Goal: Transaction & Acquisition: Purchase product/service

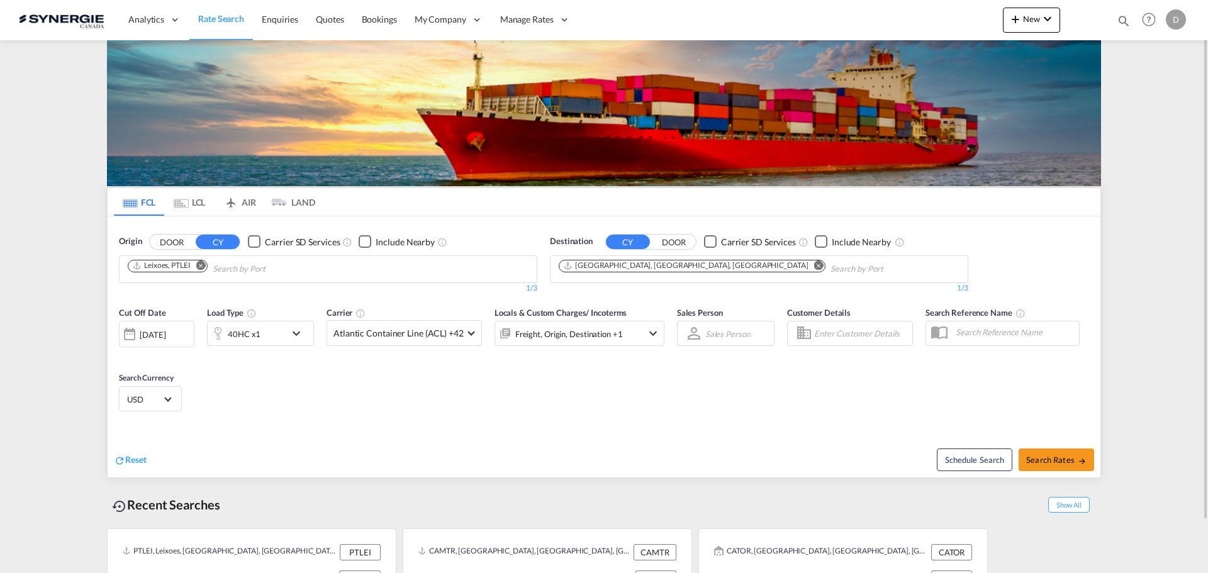
click at [1116, 24] on div "Bookings Quotes Enquiries Help Resources Product Release D My Profile Logout" at bounding box center [1149, 19] width 80 height 39
click at [1120, 21] on md-icon "icon-magnify" at bounding box center [1124, 21] width 14 height 14
click at [917, 24] on select "Bookings Quotes Enquiries" at bounding box center [924, 20] width 60 height 23
select select "Quotes"
click at [894, 9] on select "Bookings Quotes Enquiries" at bounding box center [924, 20] width 60 height 23
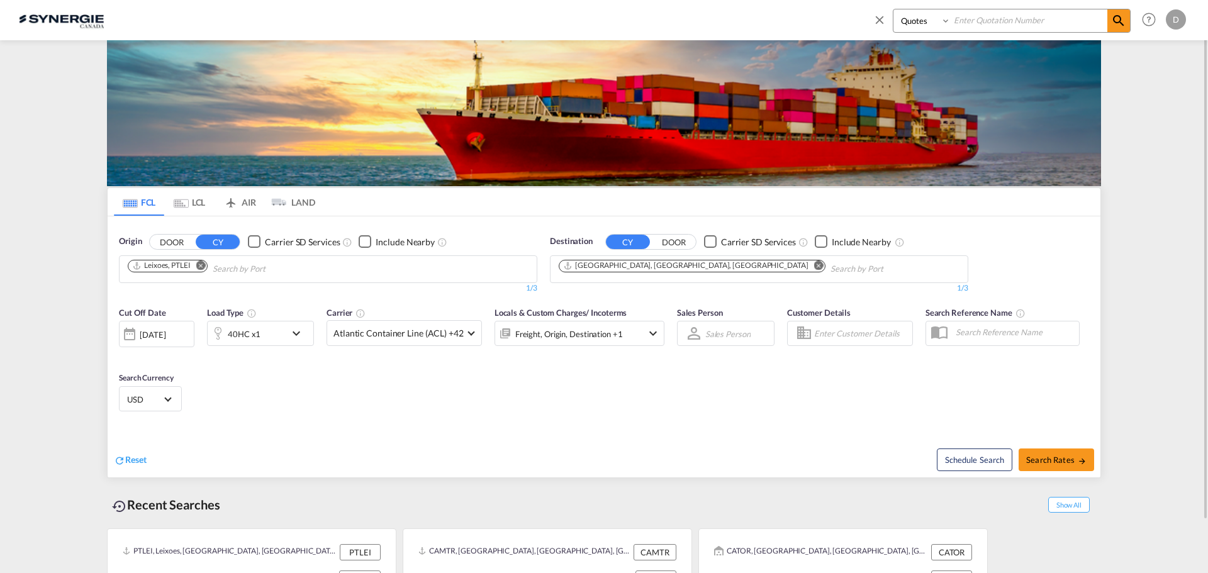
click at [1001, 24] on input at bounding box center [1029, 20] width 157 height 22
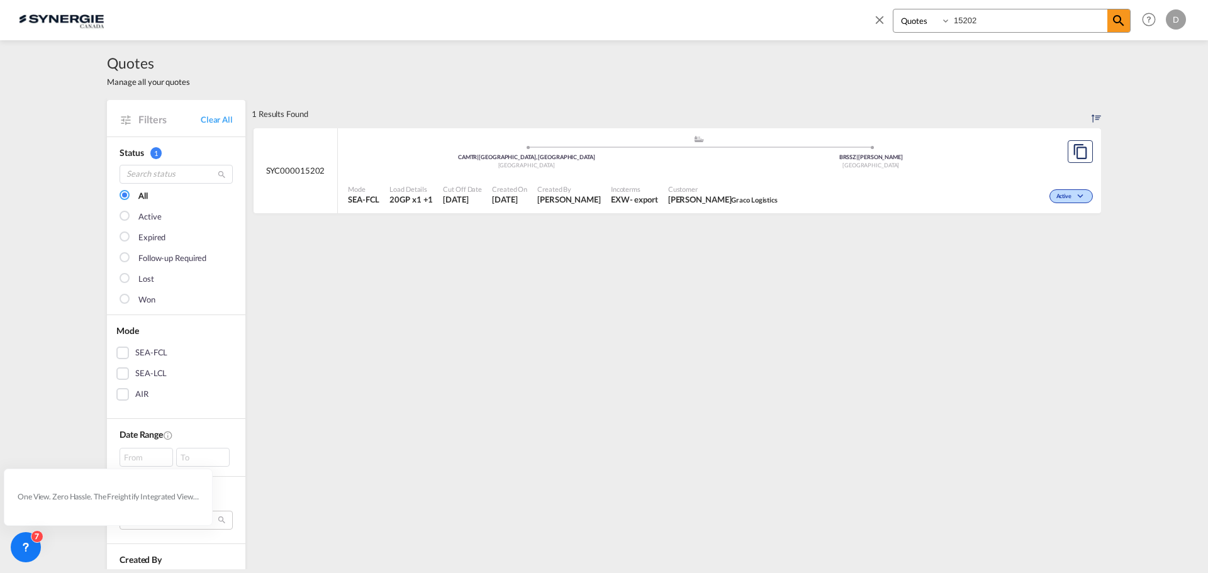
click at [668, 205] on span "[PERSON_NAME] Graco Logistics" at bounding box center [722, 199] width 109 height 11
click at [981, 20] on input "15202" at bounding box center [1029, 20] width 157 height 22
type input "15200"
click at [1077, 157] on md-icon "assets/icons/custom/copyQuote.svg" at bounding box center [1080, 151] width 15 height 15
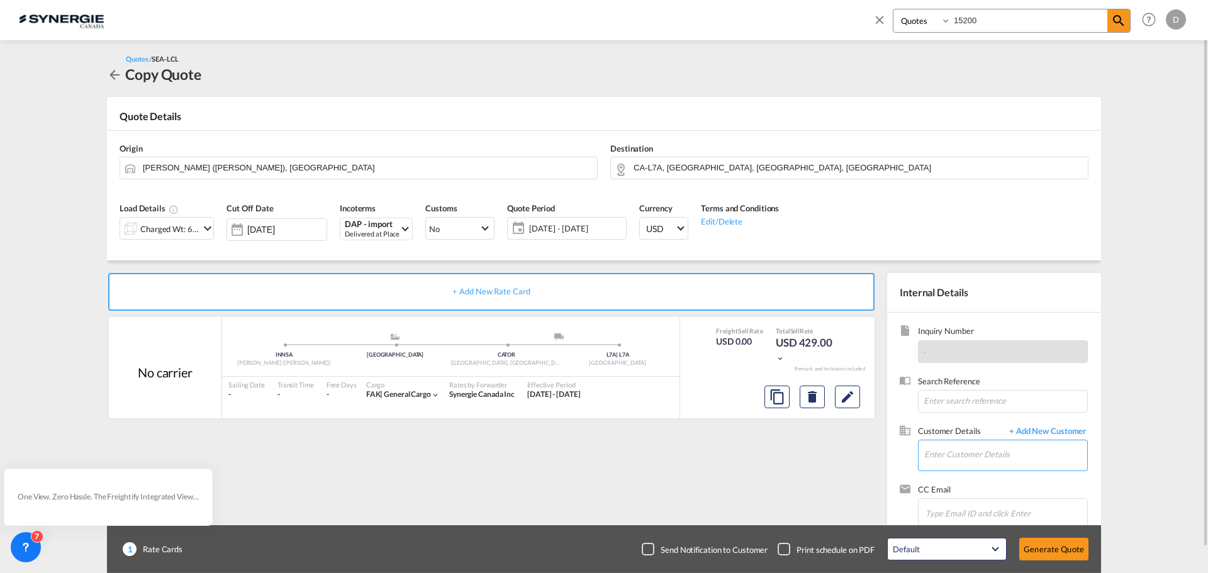
click at [1002, 458] on input "Enter Customer Details" at bounding box center [1005, 455] width 163 height 28
paste input "[EMAIL_ADDRESS][DOMAIN_NAME]"
click at [987, 427] on div "Peferd Da Costa [EMAIL_ADDRESS][DOMAIN_NAME] | Bluegrass and co" at bounding box center [1006, 424] width 164 height 34
type input "Bluegrass and co, Peferd Da Costa, [EMAIL_ADDRESS][DOMAIN_NAME]"
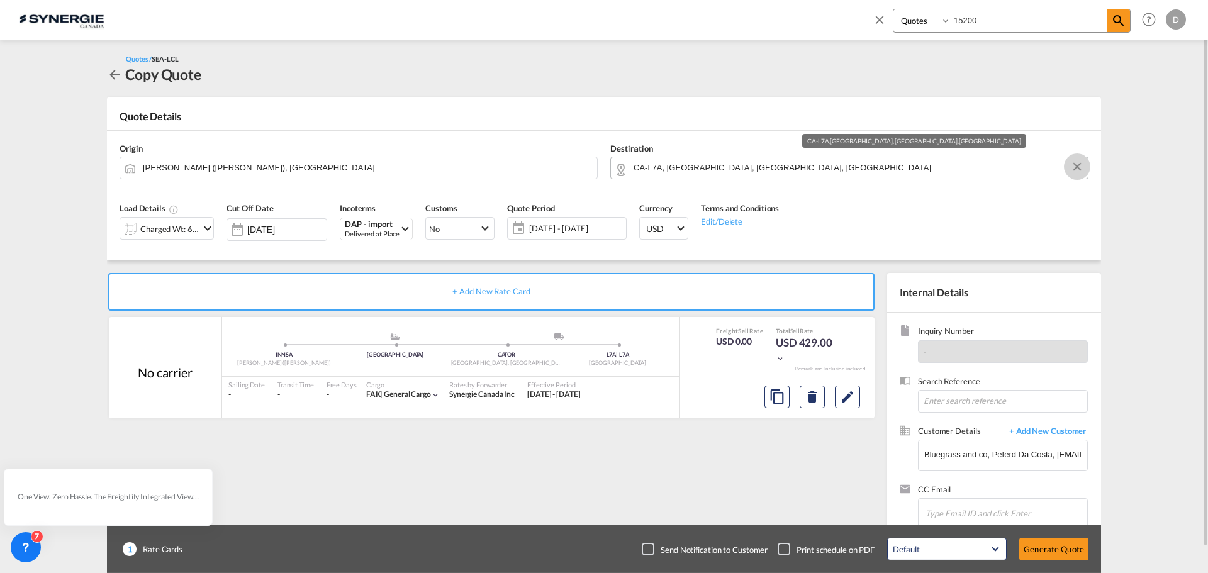
click at [1079, 168] on button "Clear Input" at bounding box center [1077, 166] width 19 height 19
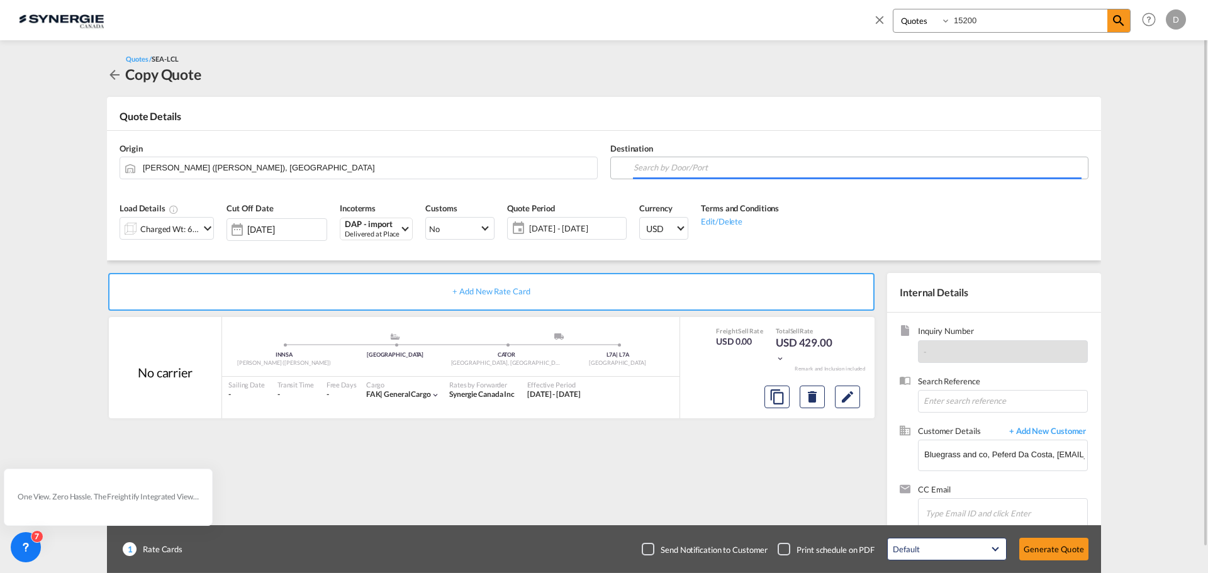
paste input "St. [PERSON_NAME]"
type input "S"
type input "s"
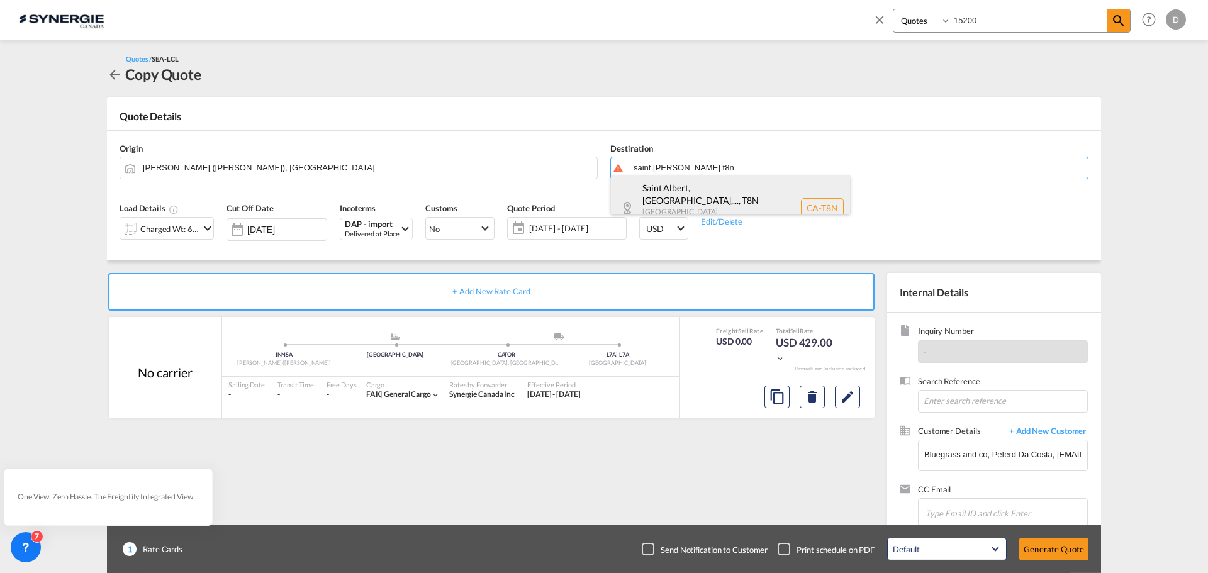
click at [729, 189] on div "Saint Albert, [GEOGRAPHIC_DATA],... , T8N [GEOGRAPHIC_DATA] [GEOGRAPHIC_DATA] […" at bounding box center [730, 208] width 239 height 65
type input "CA-T8N, [GEOGRAPHIC_DATA], [GEOGRAPHIC_DATA], [GEOGRAPHIC_DATA], [GEOGRAPHIC_DA…"
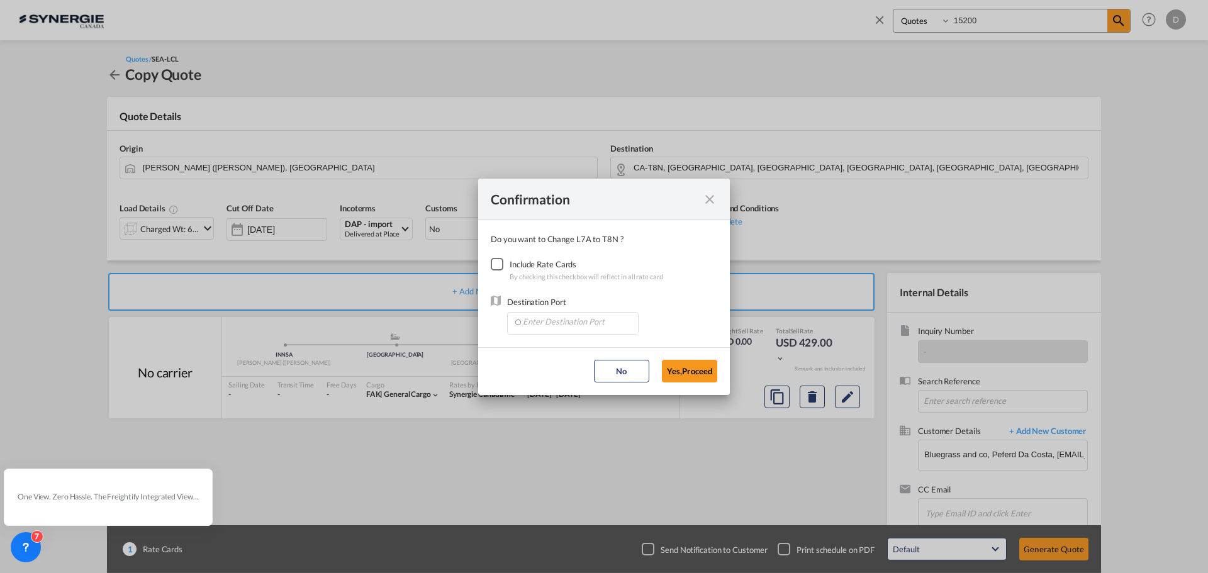
click at [498, 267] on div "Checkbox No Ink" at bounding box center [497, 264] width 13 height 13
click at [600, 327] on input "Enter Destination Port" at bounding box center [576, 322] width 125 height 19
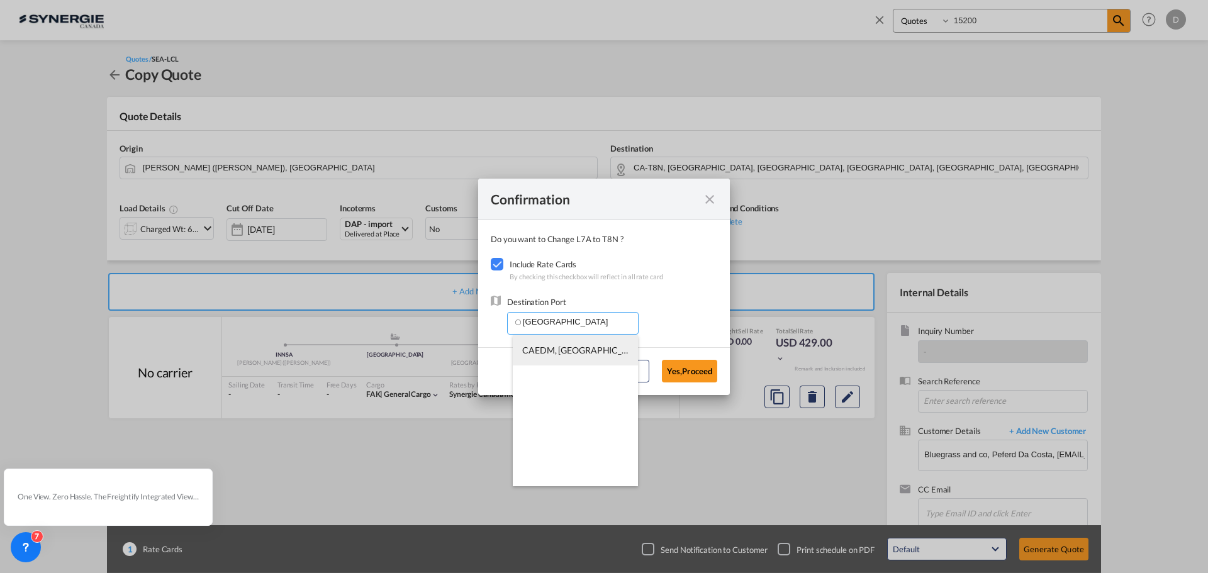
click at [582, 348] on span "CAEDM, [GEOGRAPHIC_DATA], [GEOGRAPHIC_DATA], [GEOGRAPHIC_DATA], [GEOGRAPHIC_DAT…" at bounding box center [769, 350] width 495 height 11
type input "CAEDM, [GEOGRAPHIC_DATA], [GEOGRAPHIC_DATA], [GEOGRAPHIC_DATA], [GEOGRAPHIC_DAT…"
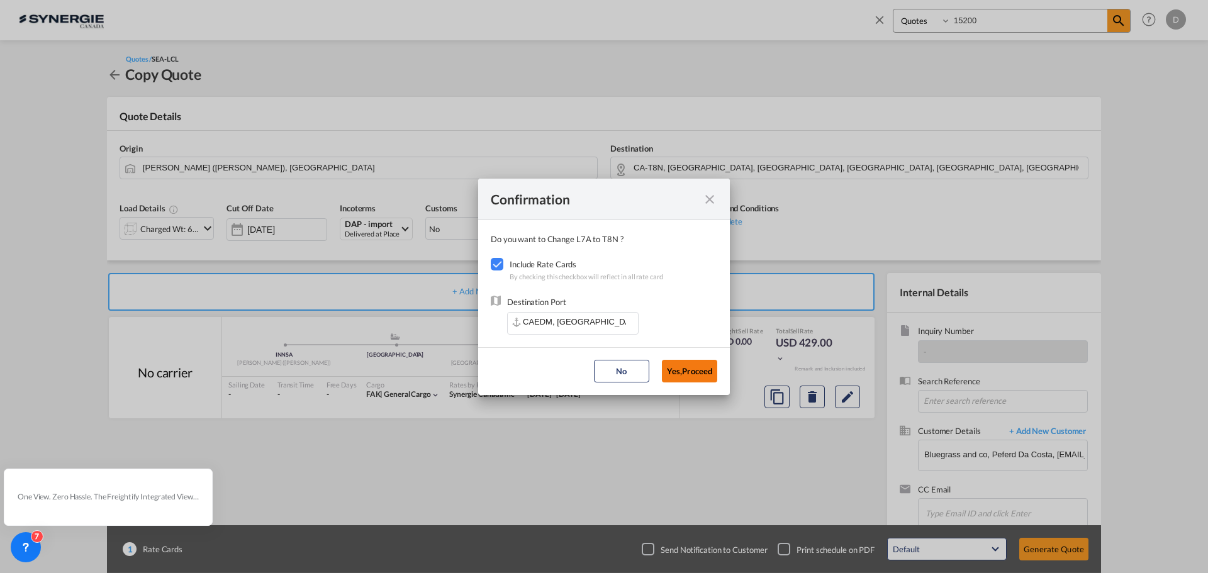
click at [696, 375] on button "Yes,Proceed" at bounding box center [689, 371] width 55 height 23
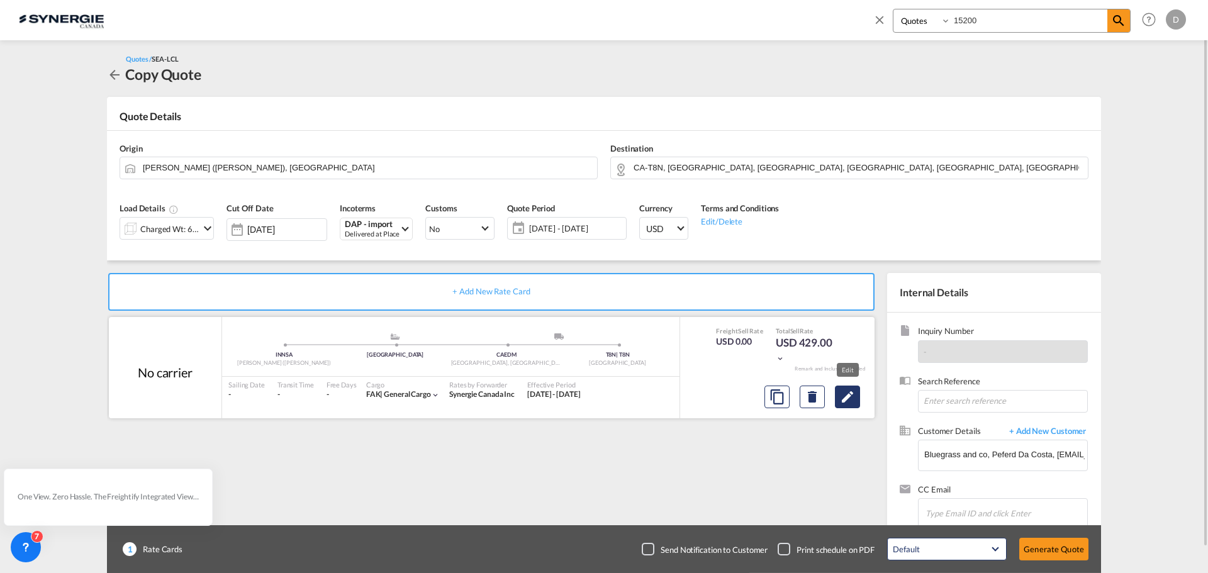
click at [846, 401] on md-icon "Edit" at bounding box center [847, 397] width 15 height 15
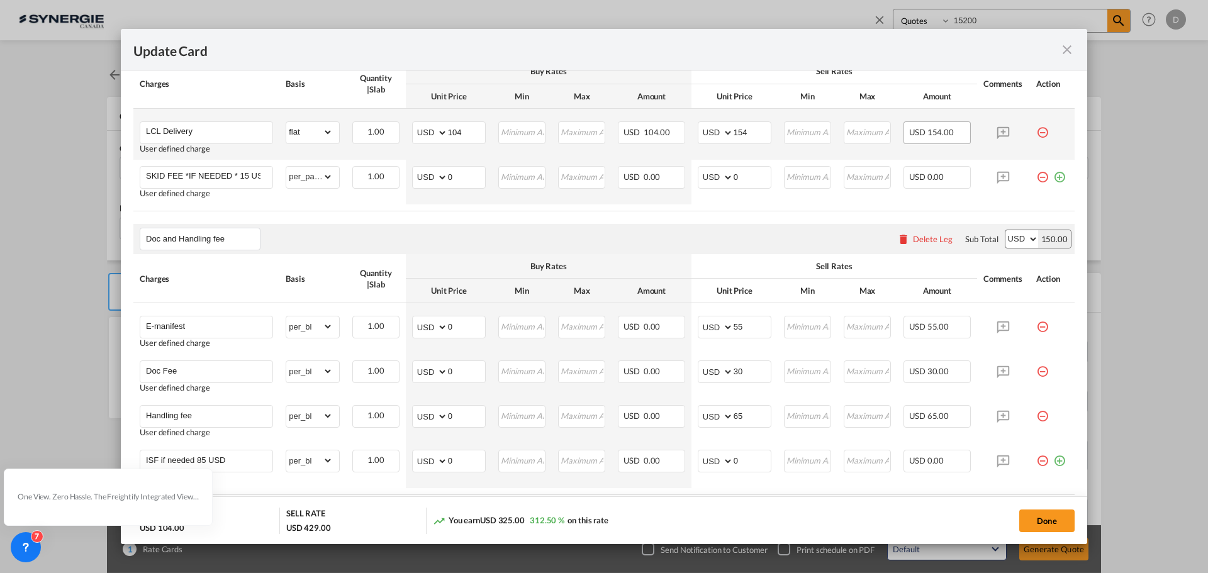
scroll to position [315, 0]
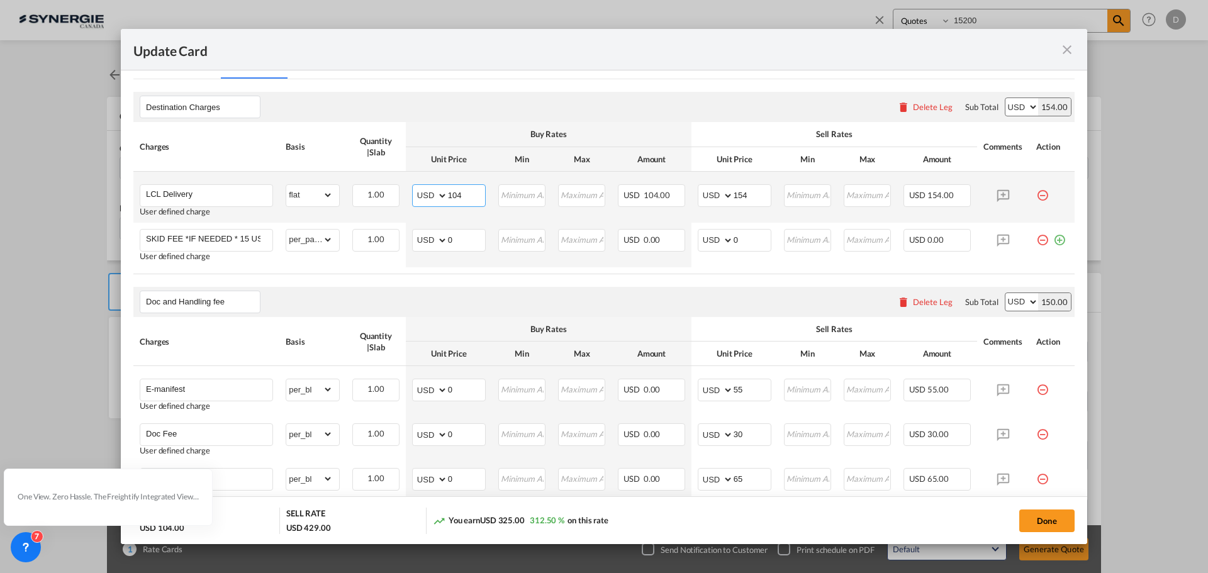
click at [454, 196] on input "104" at bounding box center [466, 194] width 37 height 19
type input "410"
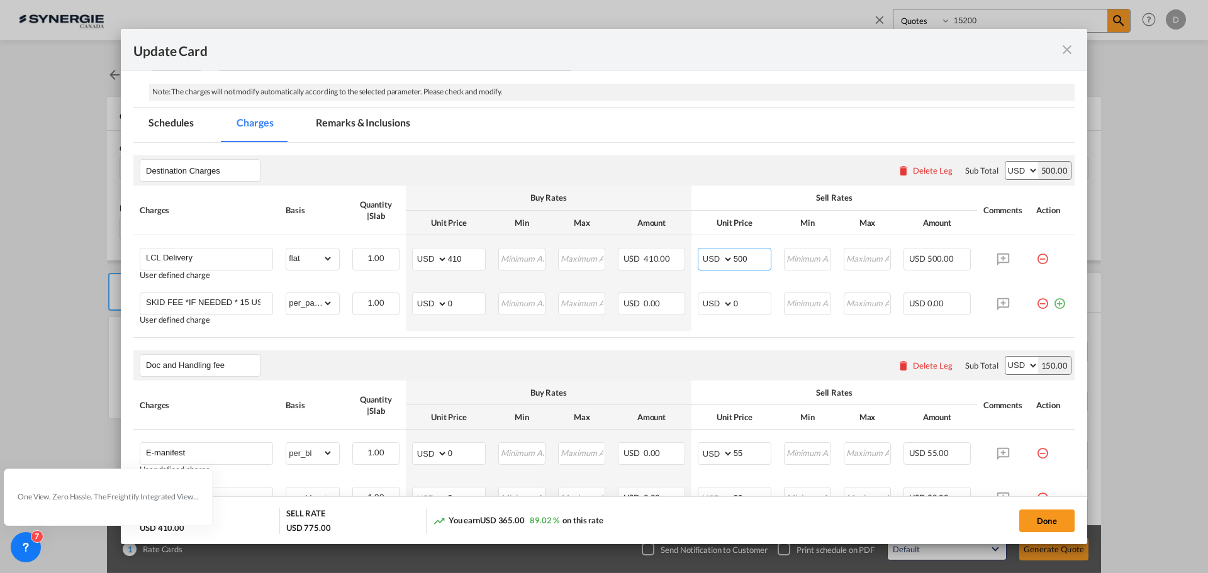
scroll to position [252, 0]
type input "500"
click at [380, 123] on md-tab-item "Remarks & Inclusions" at bounding box center [363, 124] width 124 height 35
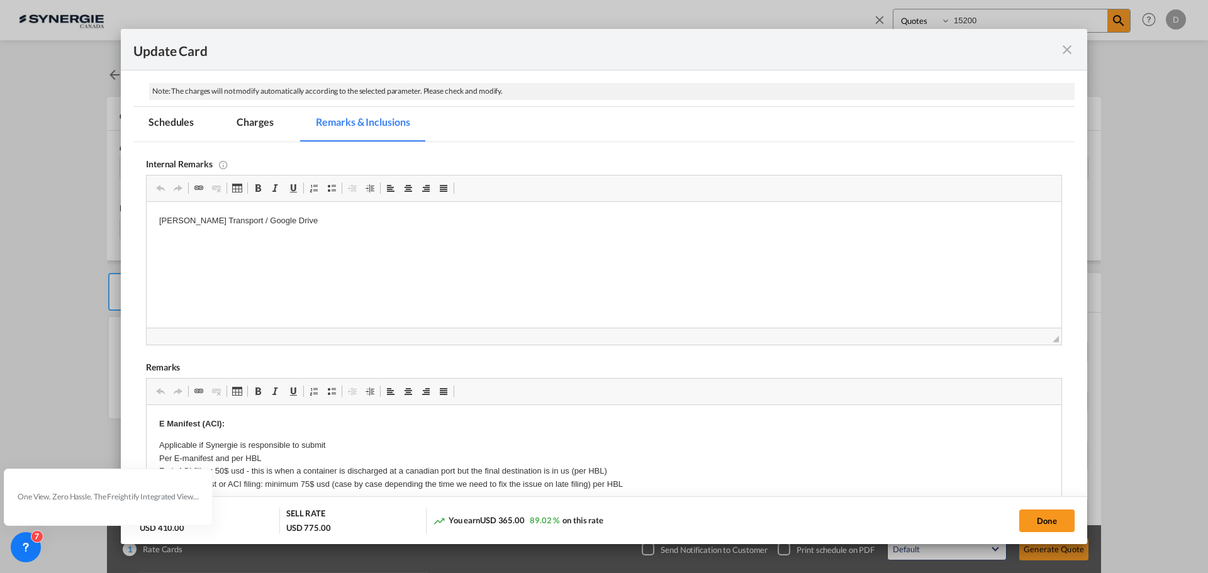
scroll to position [0, 0]
drag, startPoint x: 301, startPoint y: 223, endPoint x: 269, endPoint y: 413, distance: 192.8
click at [147, 210] on html "[PERSON_NAME] Transport / Google Drive" at bounding box center [604, 221] width 915 height 38
click at [200, 249] on html "CDI / [URL][DOMAIN_NAME]" at bounding box center [604, 232] width 915 height 60
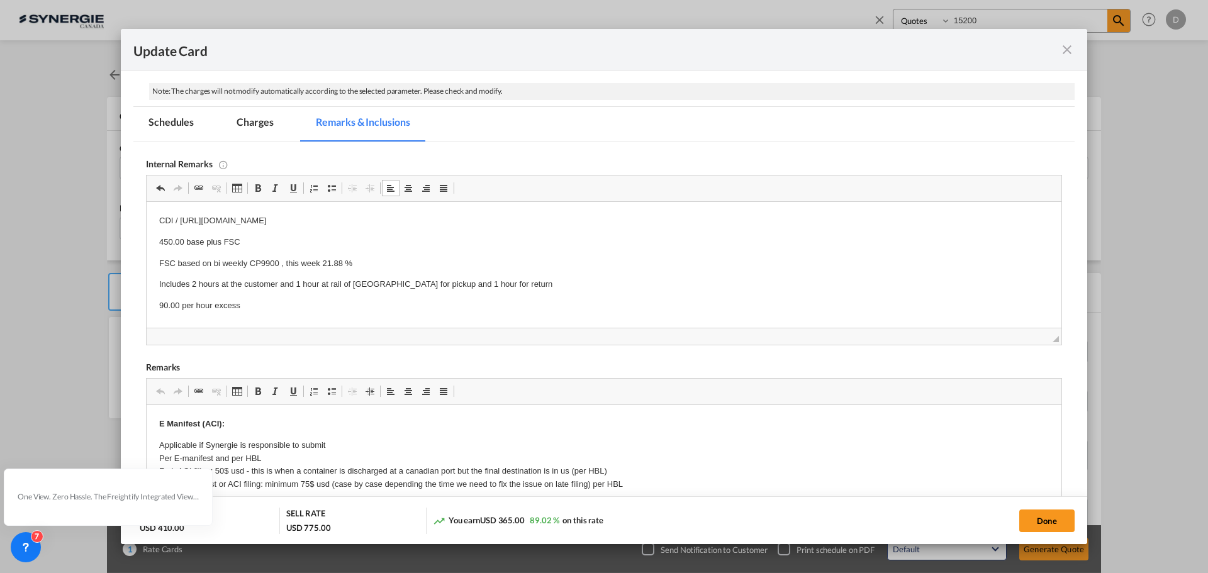
click at [550, 291] on body "CDI / [URL][DOMAIN_NAME] 450.00 base plus FSC FSC based on bi weekly CP9900 , t…" at bounding box center [604, 264] width 890 height 98
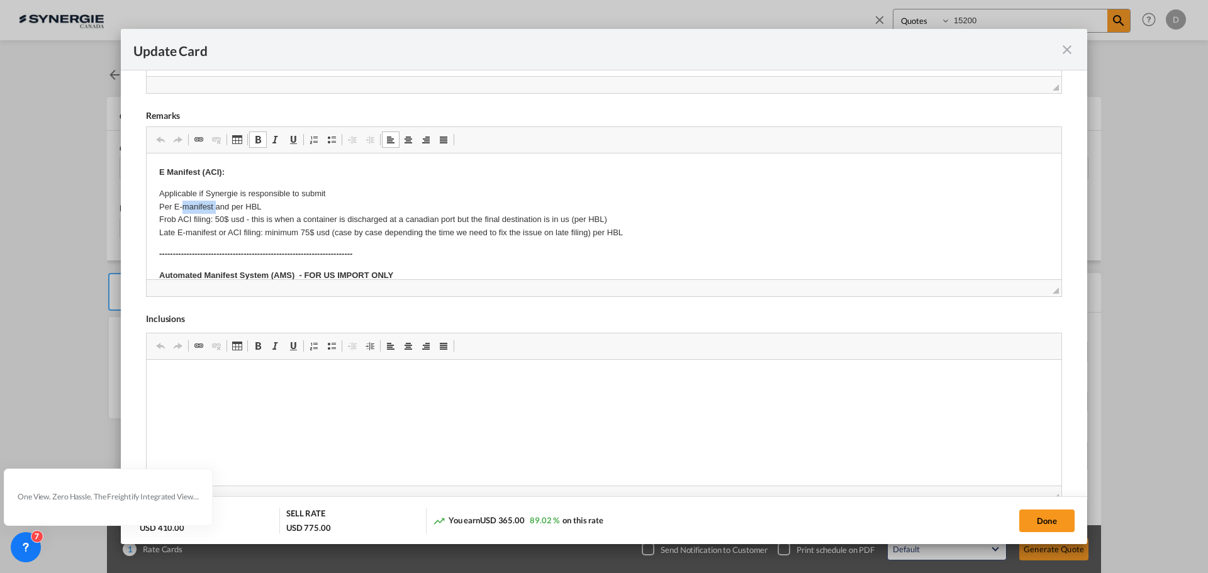
click at [205, 210] on p "Applicable if Synergie is responsible to submit Per E-manifest and per HBL Frob…" at bounding box center [604, 214] width 890 height 52
click at [231, 189] on p "Applicable if Synergie is responsible to submit Per E-manifest and per HBL Frob…" at bounding box center [604, 214] width 890 height 52
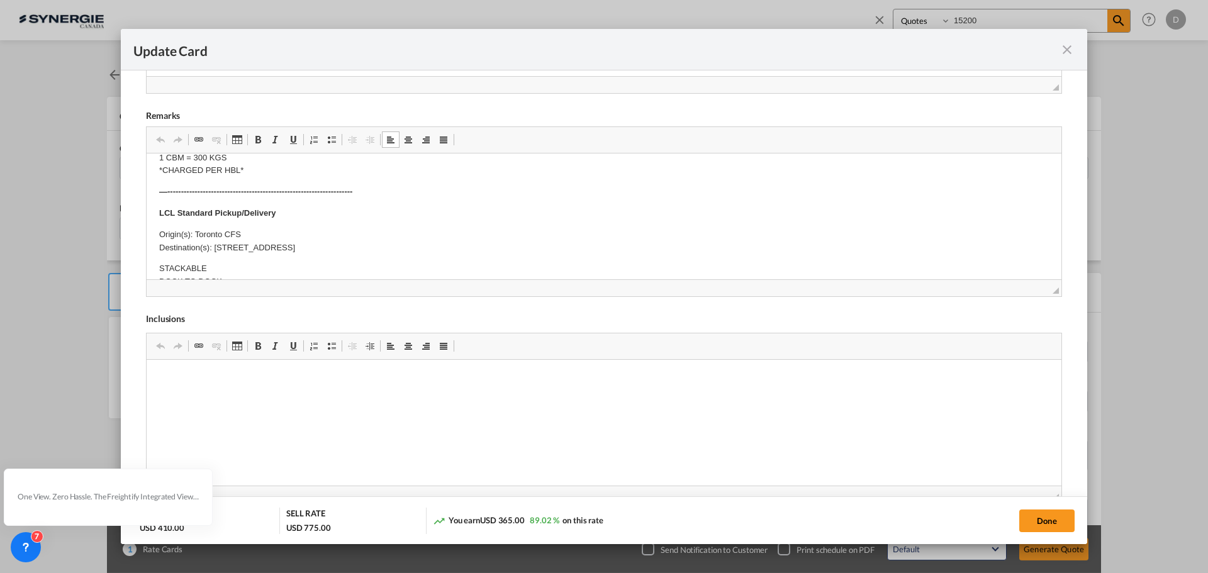
scroll to position [252, 0]
click at [206, 209] on p "Origin(s): Toronto CFS Destination(s): [STREET_ADDRESS]" at bounding box center [604, 219] width 890 height 26
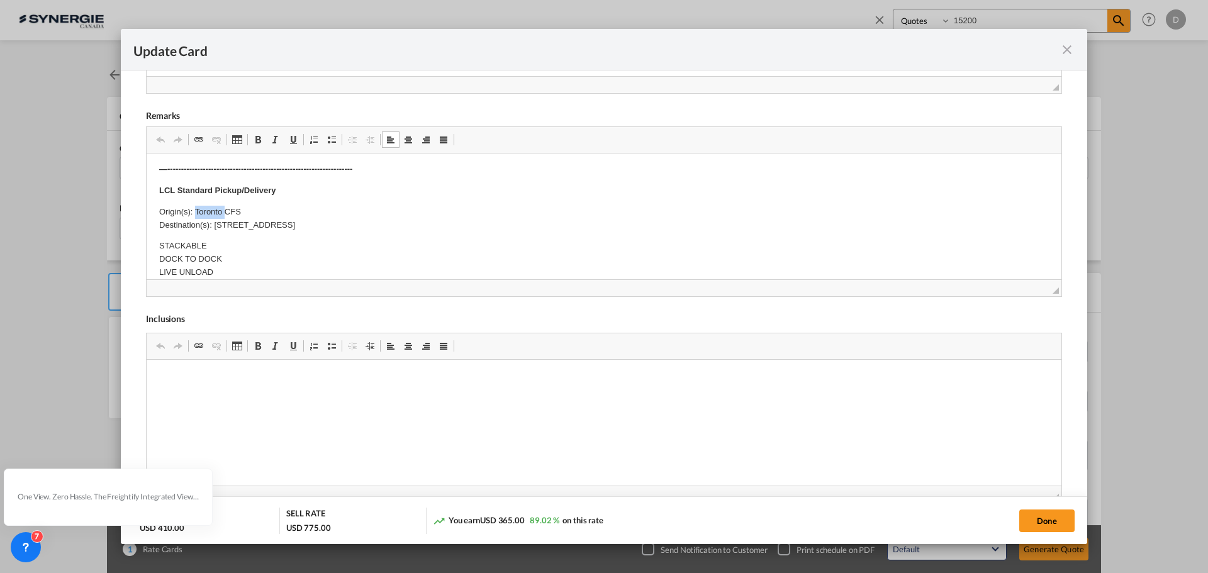
click at [206, 209] on p "Origin(s): Toronto CFS Destination(s): [STREET_ADDRESS]" at bounding box center [604, 219] width 890 height 26
click at [216, 223] on body "E Manifest (ACI): Applicable if Synergie is responsible to submit Per E-manifes…" at bounding box center [604, 306] width 890 height 785
click at [217, 223] on p "Origin(s): Edmonton CFS Destination(s): [STREET_ADDRESS]" at bounding box center [604, 219] width 890 height 26
drag, startPoint x: 214, startPoint y: 225, endPoint x: 415, endPoint y: 227, distance: 200.8
click at [415, 227] on p "Origin(s): Edmonton CFS Destination(s): [STREET_ADDRESS]" at bounding box center [604, 219] width 890 height 26
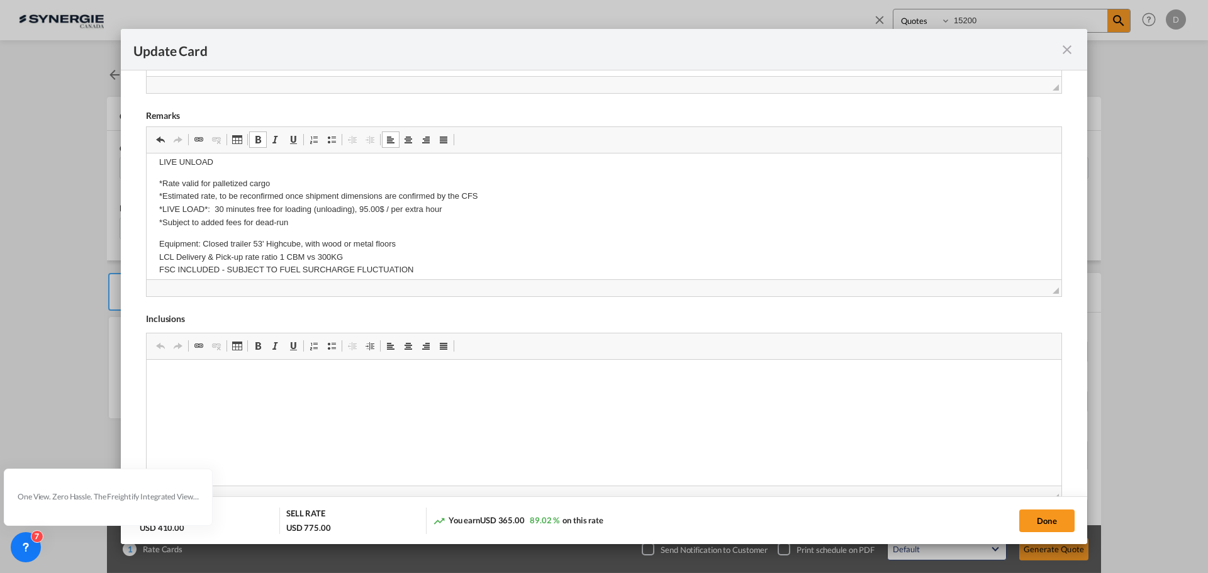
scroll to position [378, 0]
drag, startPoint x: 1036, startPoint y: 514, endPoint x: 1048, endPoint y: 544, distance: 32.1
click at [1035, 514] on button "Done" at bounding box center [1046, 521] width 55 height 23
type input "[DATE]"
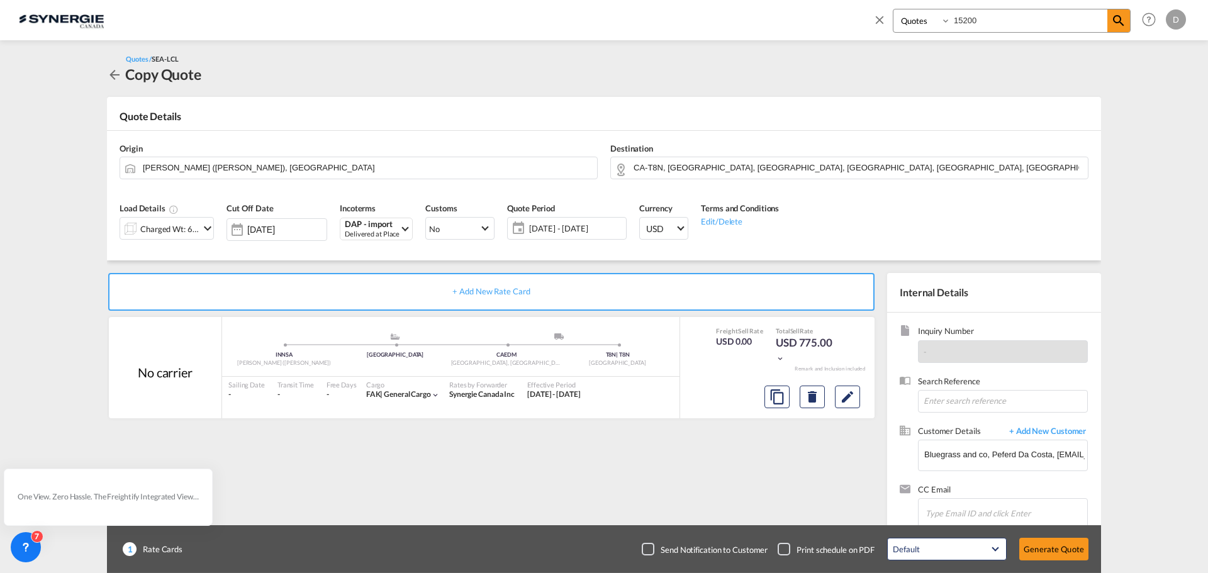
scroll to position [142, 0]
click at [1049, 549] on button "Generate Quote" at bounding box center [1053, 549] width 69 height 23
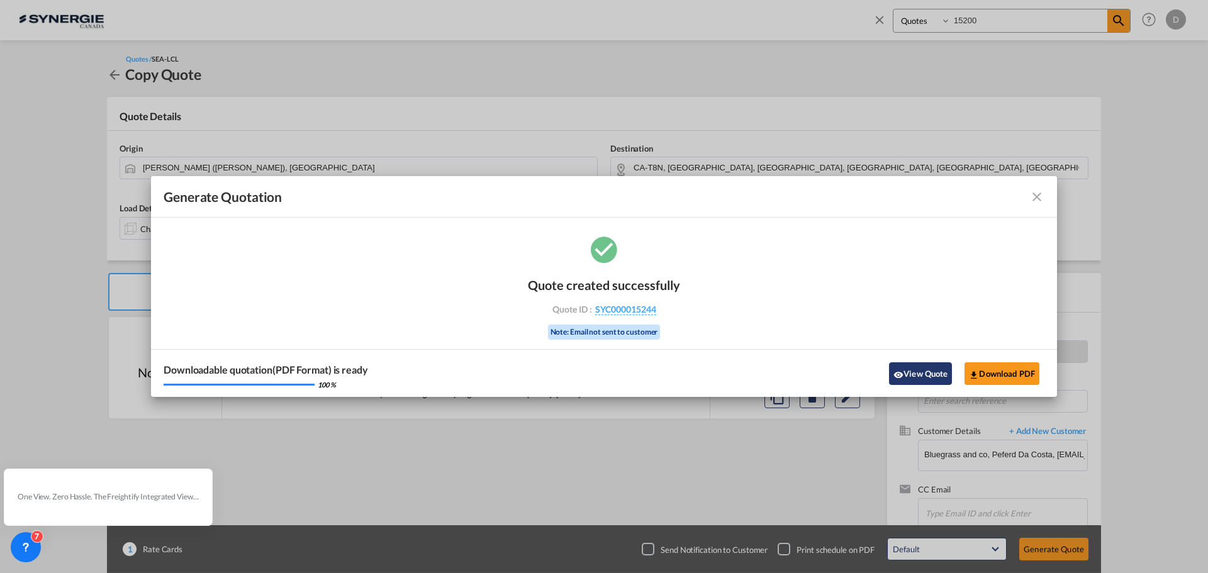
click at [900, 378] on md-icon "icon-eye" at bounding box center [899, 375] width 10 height 10
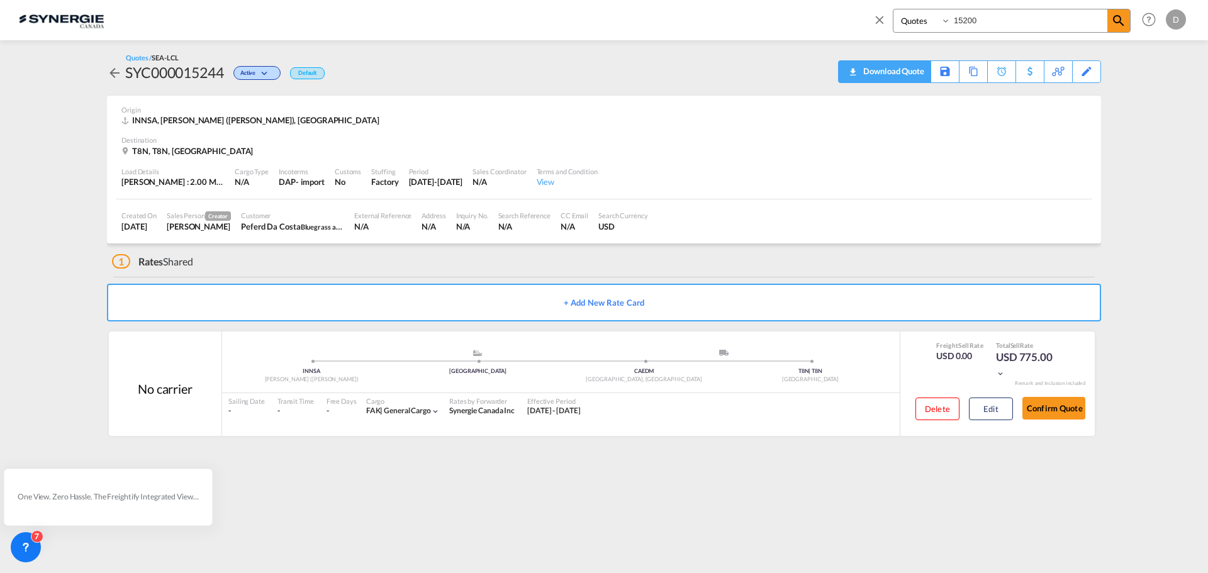
click at [914, 74] on div "Download Quote" at bounding box center [892, 71] width 64 height 20
click at [880, 20] on md-icon "icon-close" at bounding box center [880, 20] width 14 height 14
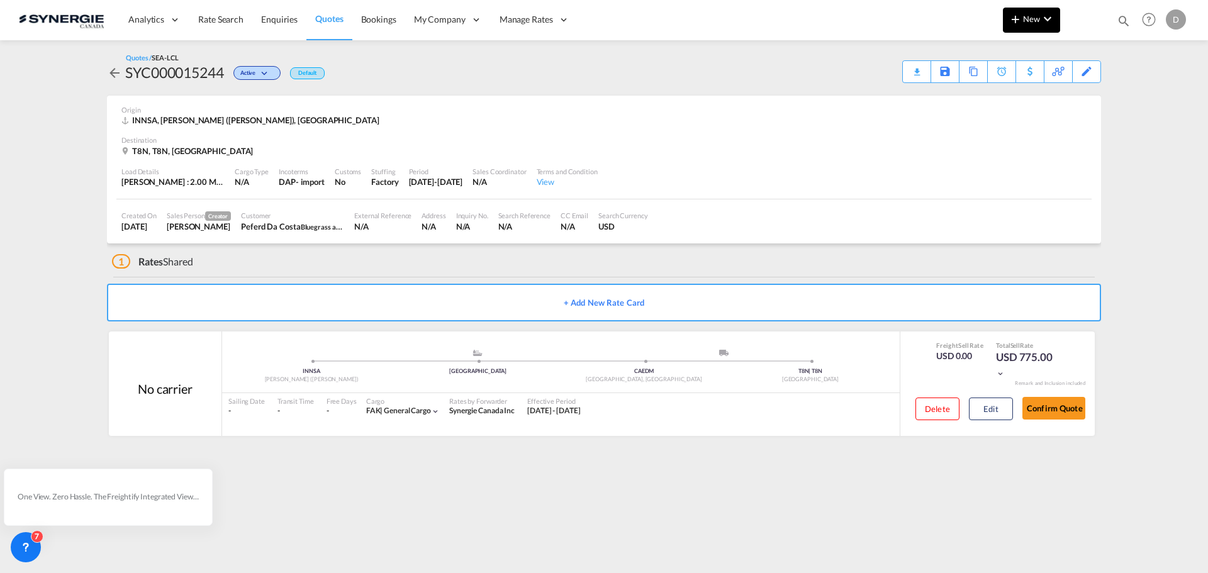
click at [1024, 23] on span "New" at bounding box center [1031, 19] width 47 height 10
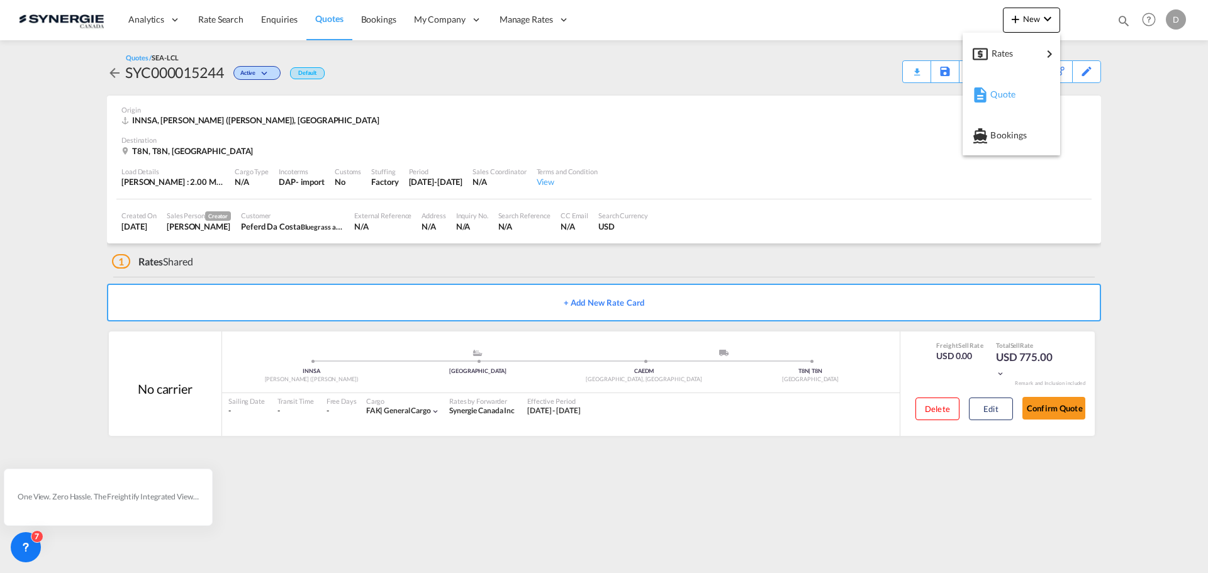
click at [996, 92] on span "Quote" at bounding box center [998, 94] width 14 height 25
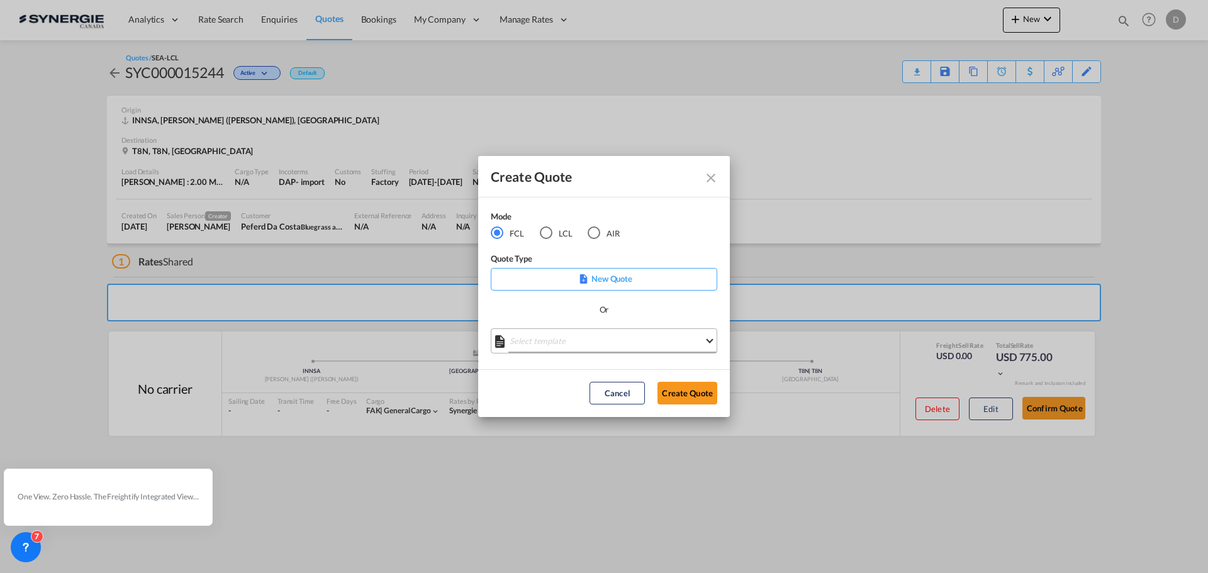
click at [621, 339] on md-select "Select template *NEW* FCL FREEHAND / DAP [PERSON_NAME] | [DATE] *NEW* Import FC…" at bounding box center [604, 340] width 227 height 25
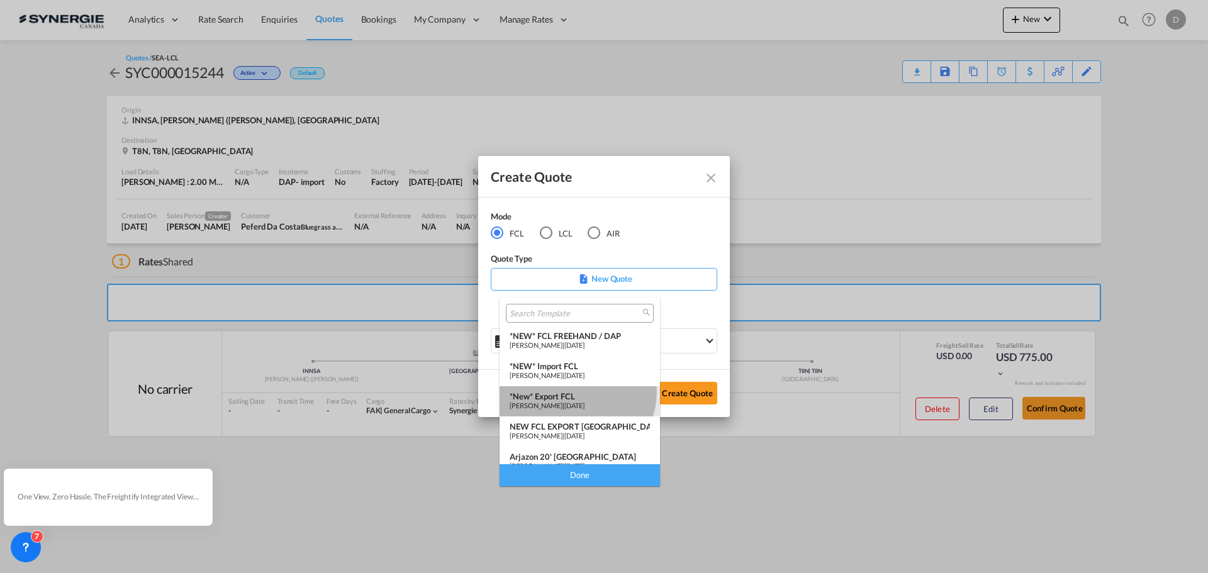
click at [576, 392] on div "*New* Export FCL" at bounding box center [580, 396] width 140 height 10
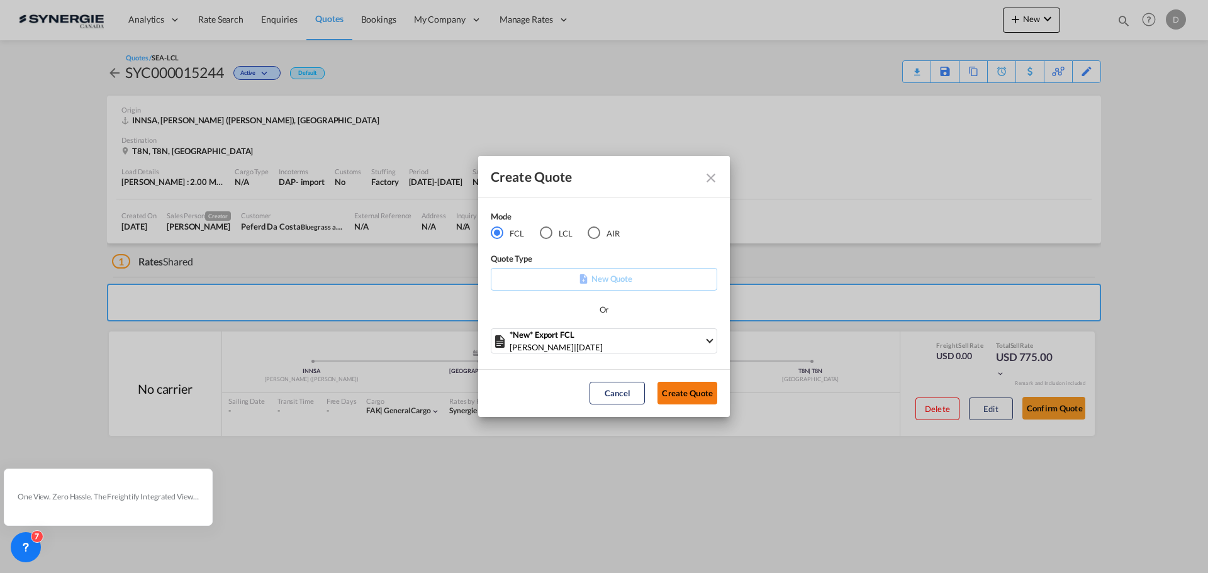
click at [677, 393] on button "Create Quote" at bounding box center [688, 393] width 60 height 23
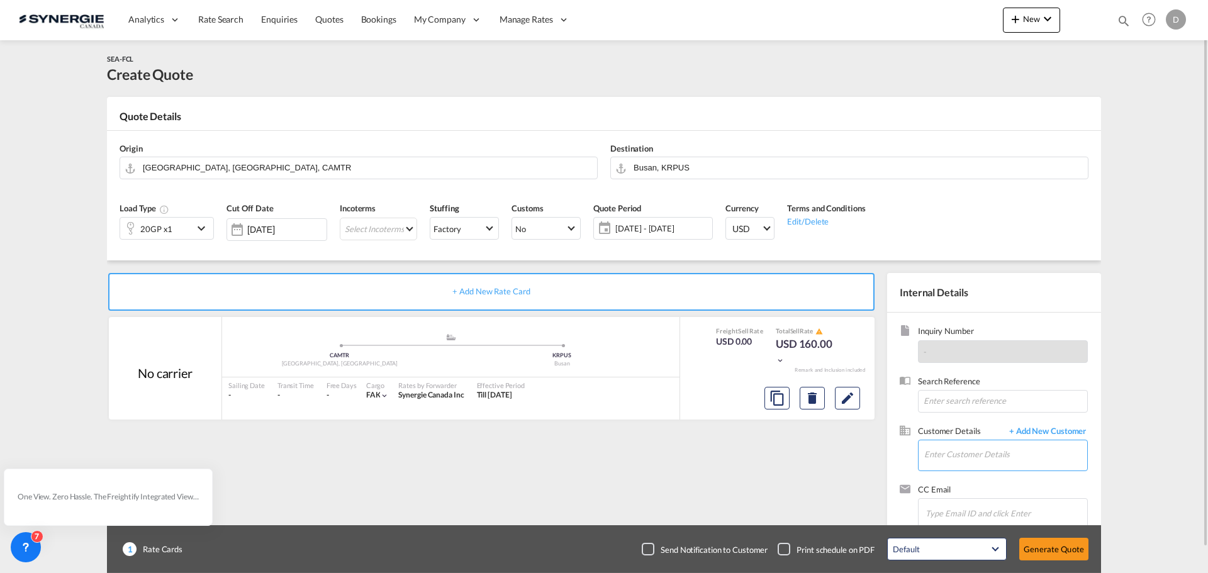
click at [975, 456] on input "Enter Customer Details" at bounding box center [1005, 455] width 163 height 28
click at [967, 459] on input "Enter Customer Details" at bounding box center [1005, 455] width 163 height 28
paste input "[EMAIL_ADDRESS][DOMAIN_NAME]"
click at [938, 428] on div "[PERSON_NAME] [PERSON_NAME][EMAIL_ADDRESS][DOMAIN_NAME] | Timescan" at bounding box center [1006, 424] width 164 height 34
type input "Timescan, [PERSON_NAME], [PERSON_NAME][EMAIL_ADDRESS][DOMAIN_NAME]"
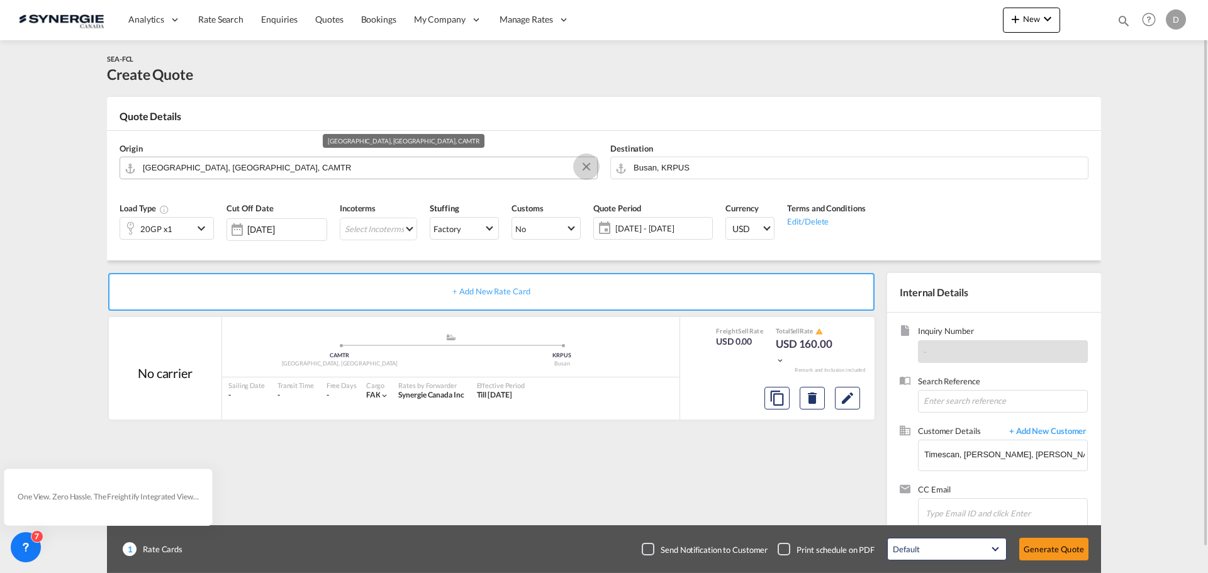
click at [589, 164] on button "Clear Input" at bounding box center [586, 166] width 19 height 19
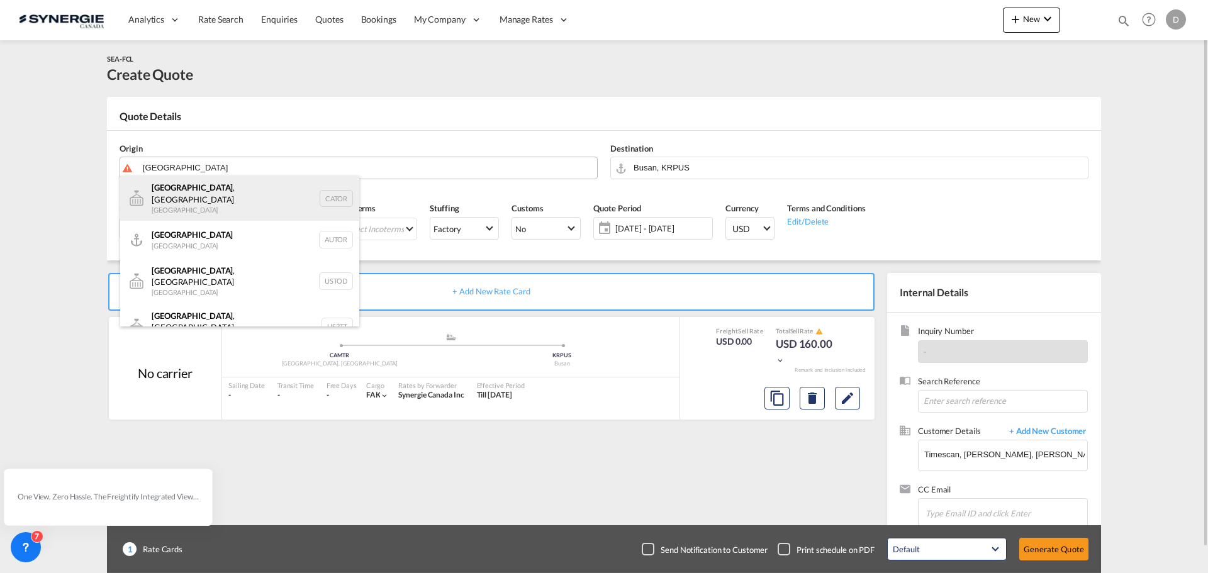
click at [184, 194] on div "[GEOGRAPHIC_DATA] , ON [GEOGRAPHIC_DATA] CATOR" at bounding box center [239, 198] width 239 height 45
type input "[GEOGRAPHIC_DATA], [GEOGRAPHIC_DATA], CATOR"
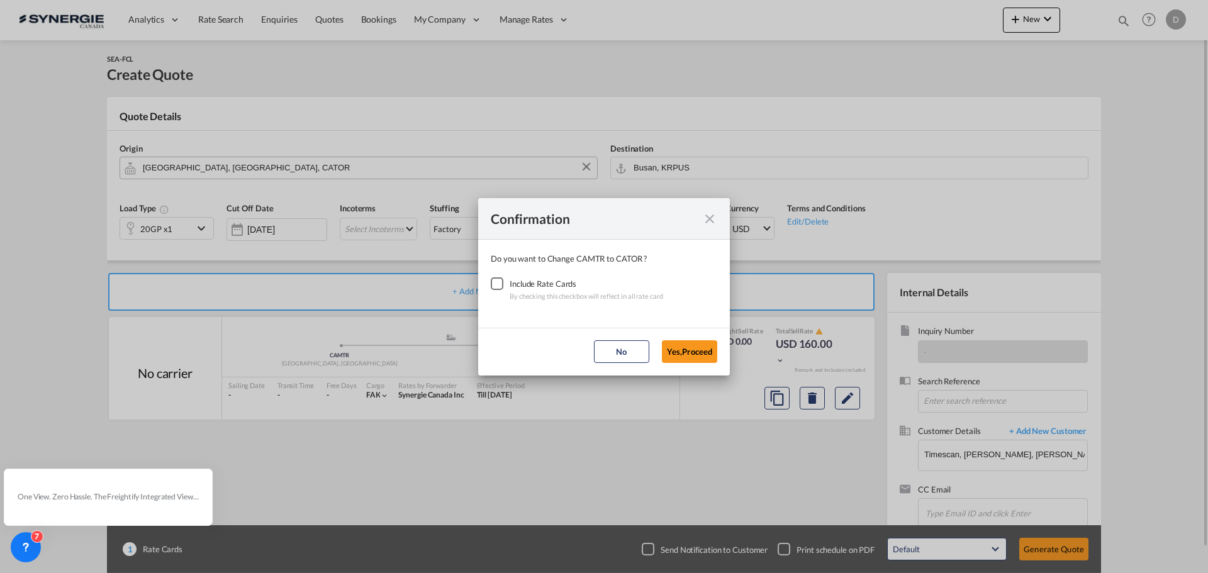
click at [503, 278] on div "Checkbox No Ink" at bounding box center [497, 284] width 13 height 13
click at [692, 349] on button "Yes,Proceed" at bounding box center [689, 351] width 55 height 23
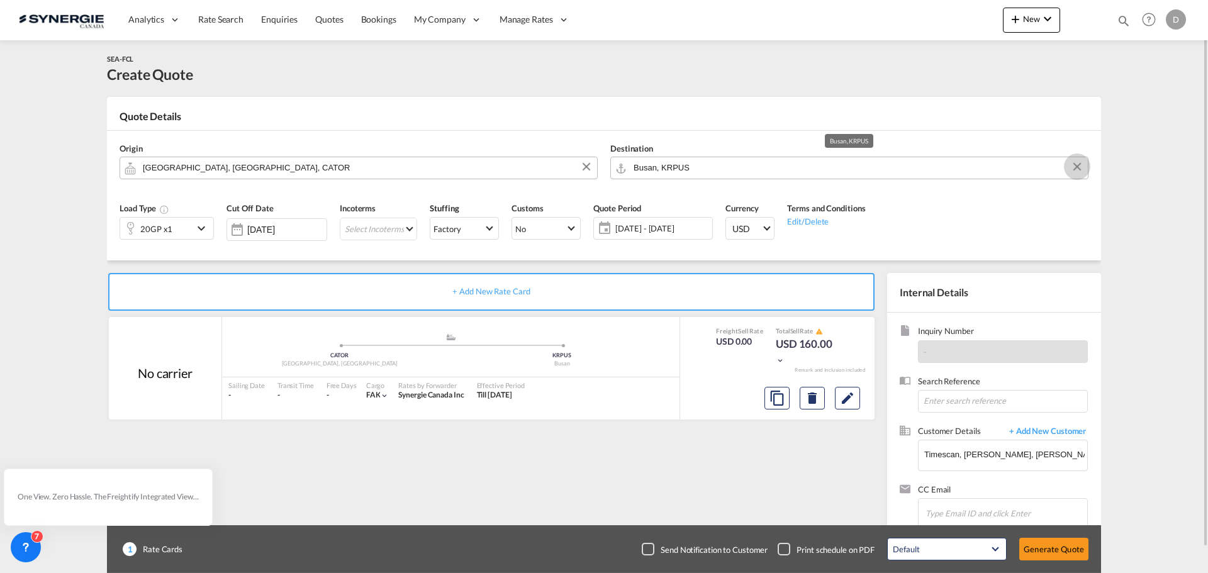
click at [1077, 165] on button "Clear Input" at bounding box center [1077, 166] width 19 height 19
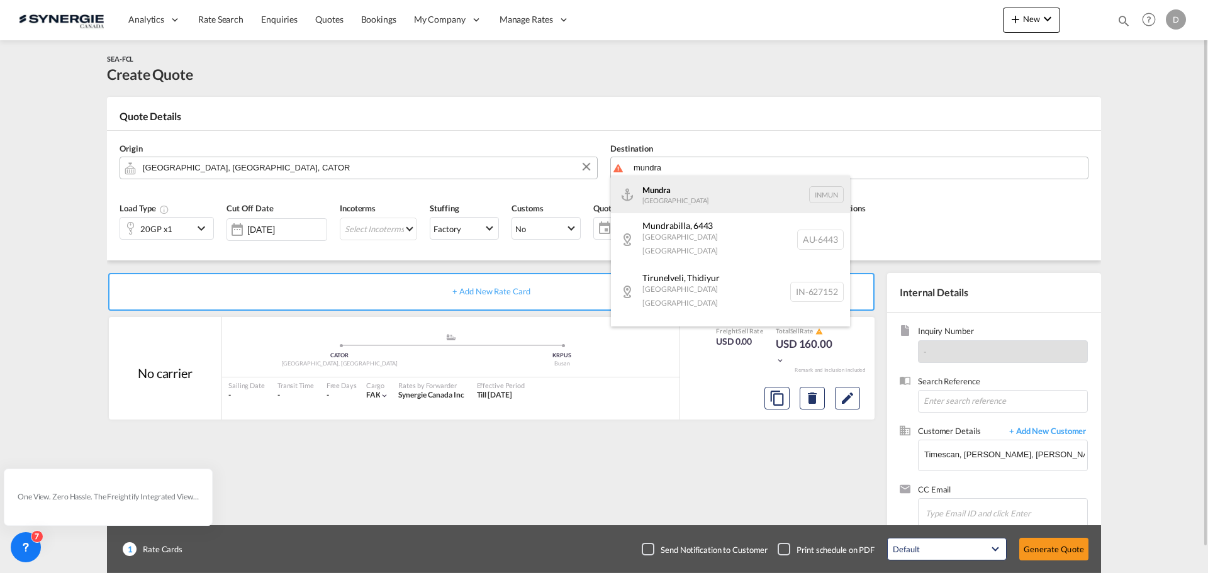
click at [693, 203] on div "Mundra [GEOGRAPHIC_DATA] INMUN" at bounding box center [730, 195] width 239 height 38
type input "Mundra, INMUN"
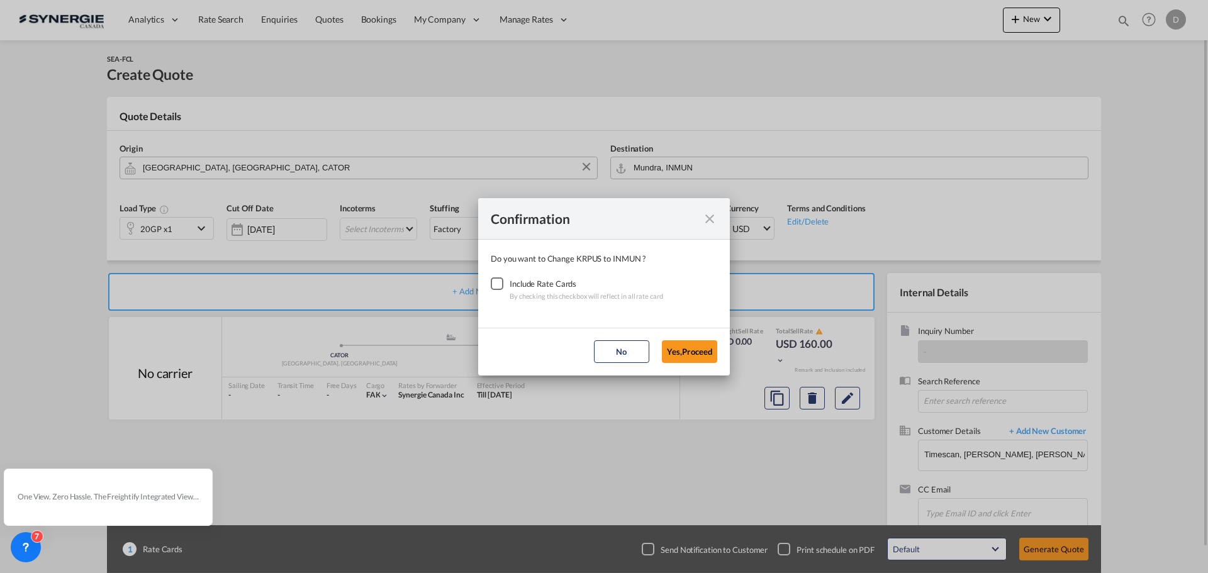
click at [491, 281] on div "Checkbox No Ink" at bounding box center [497, 284] width 13 height 13
click at [675, 352] on button "Yes,Proceed" at bounding box center [689, 351] width 55 height 23
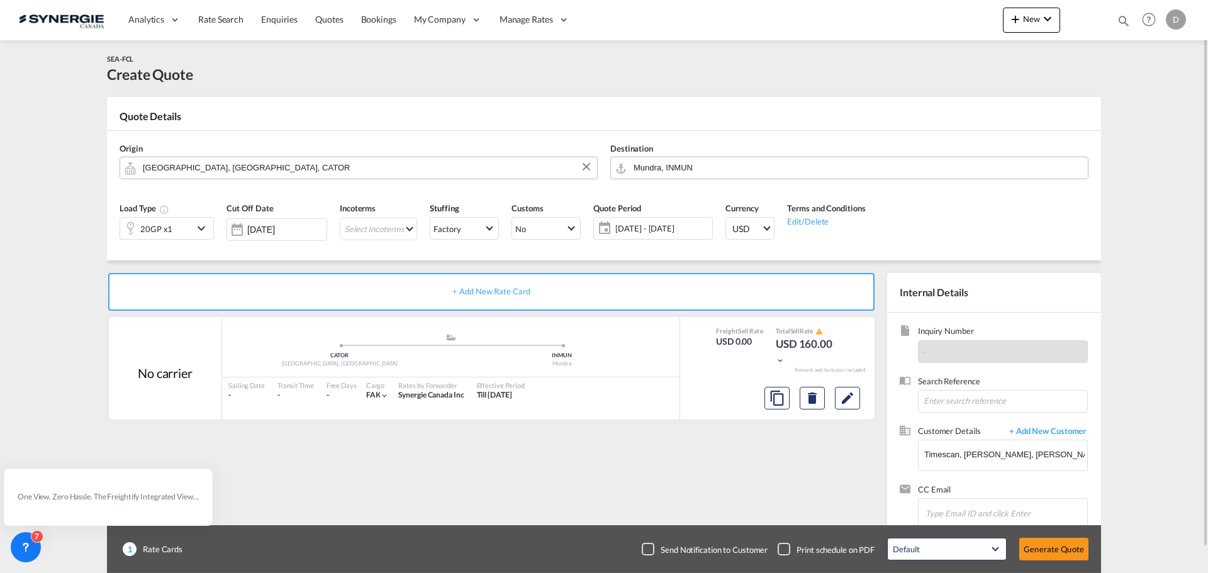
click at [201, 228] on md-icon "icon-chevron-down" at bounding box center [203, 228] width 19 height 15
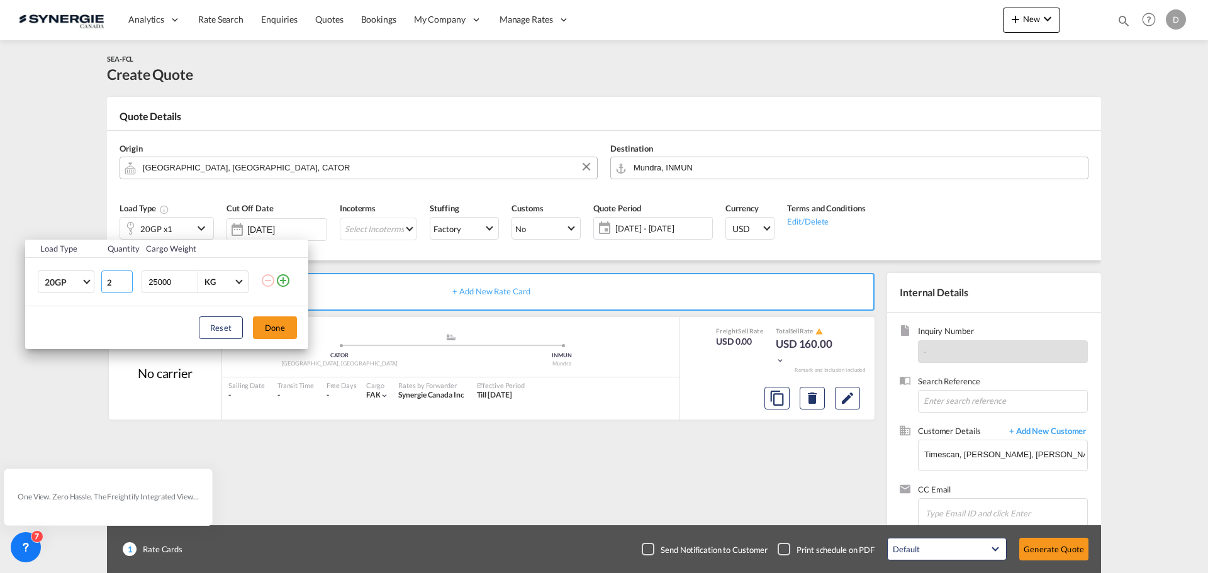
type input "2"
click at [125, 279] on input "2" at bounding box center [116, 282] width 31 height 23
click at [153, 281] on input "25000" at bounding box center [172, 281] width 50 height 21
type input "20000"
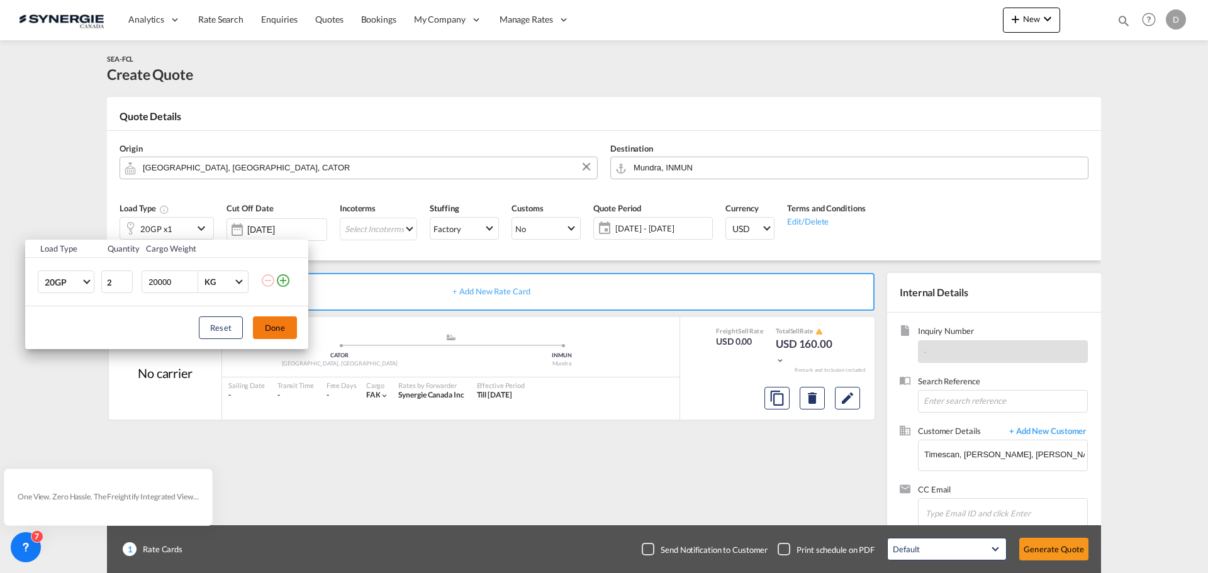
click at [272, 329] on button "Done" at bounding box center [275, 328] width 44 height 23
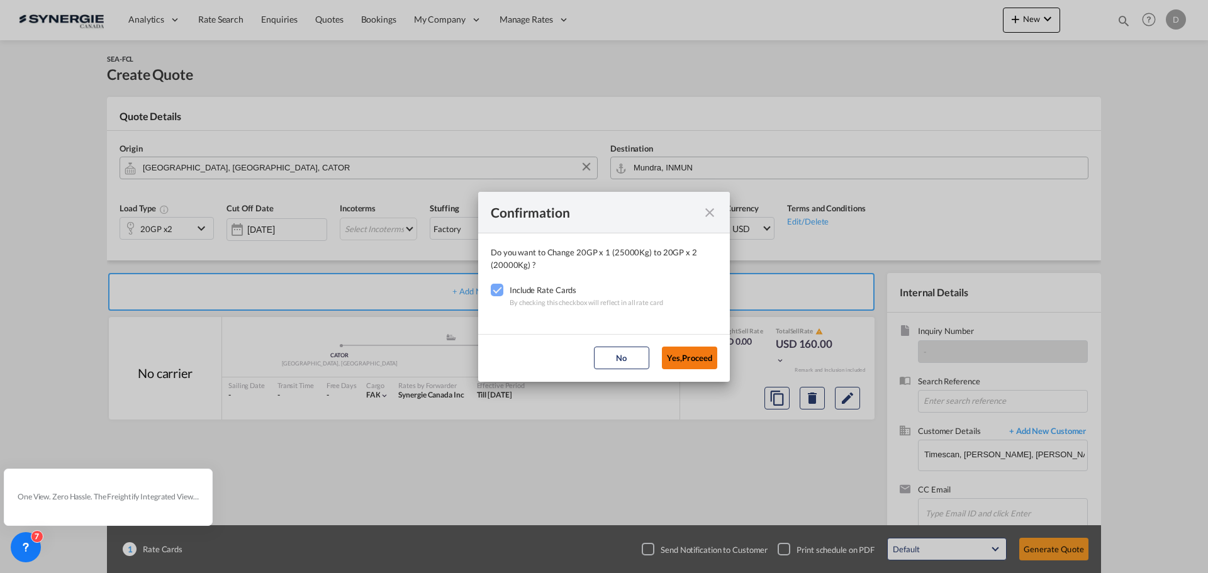
click at [690, 361] on button "Yes,Proceed" at bounding box center [689, 358] width 55 height 23
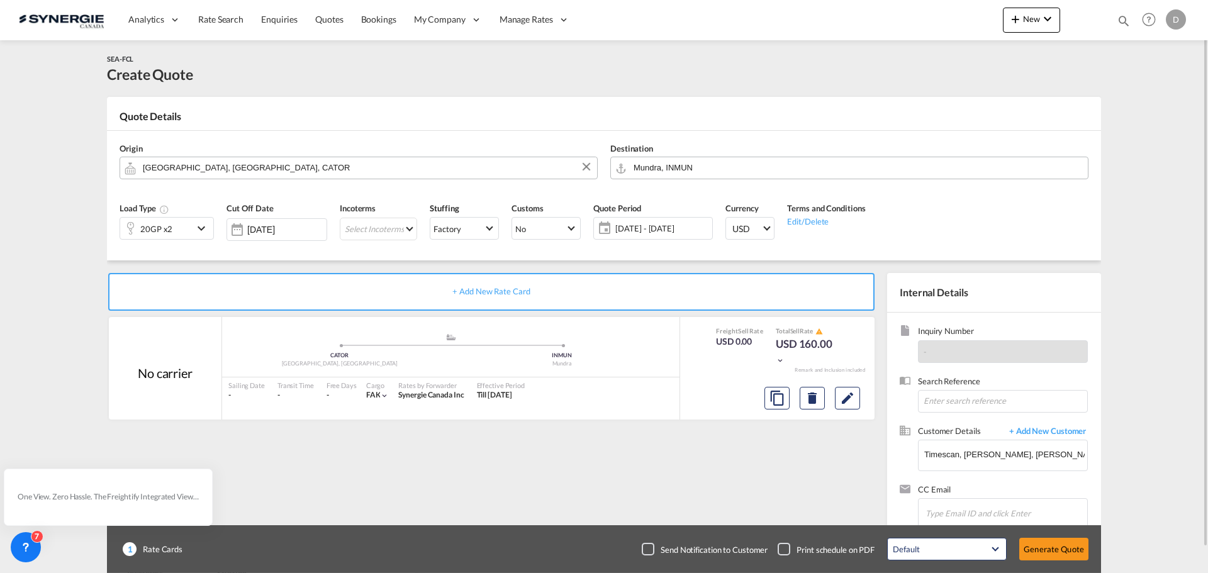
click at [667, 232] on span "[DATE] - [DATE]" at bounding box center [662, 228] width 94 height 11
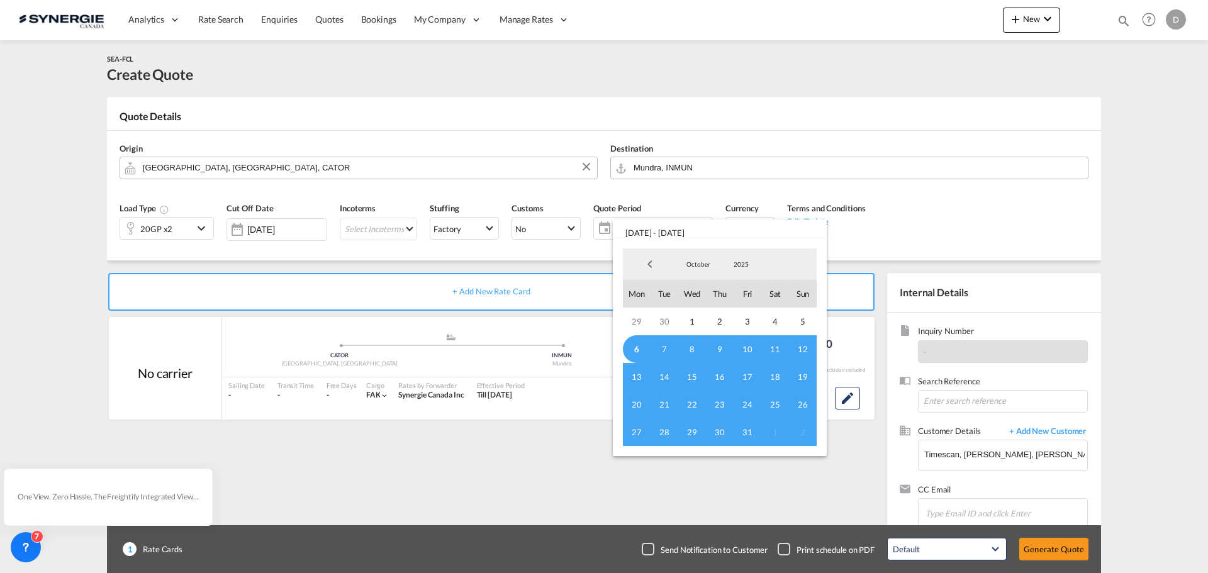
click at [637, 350] on span "6" at bounding box center [637, 349] width 28 height 28
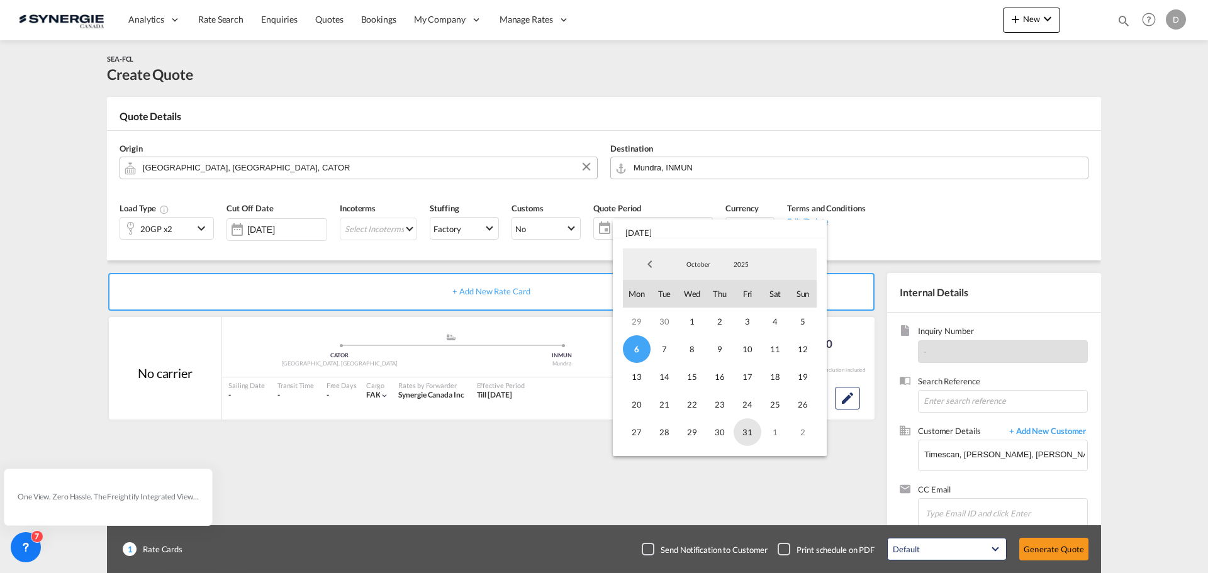
click at [748, 437] on span "31" at bounding box center [748, 432] width 28 height 28
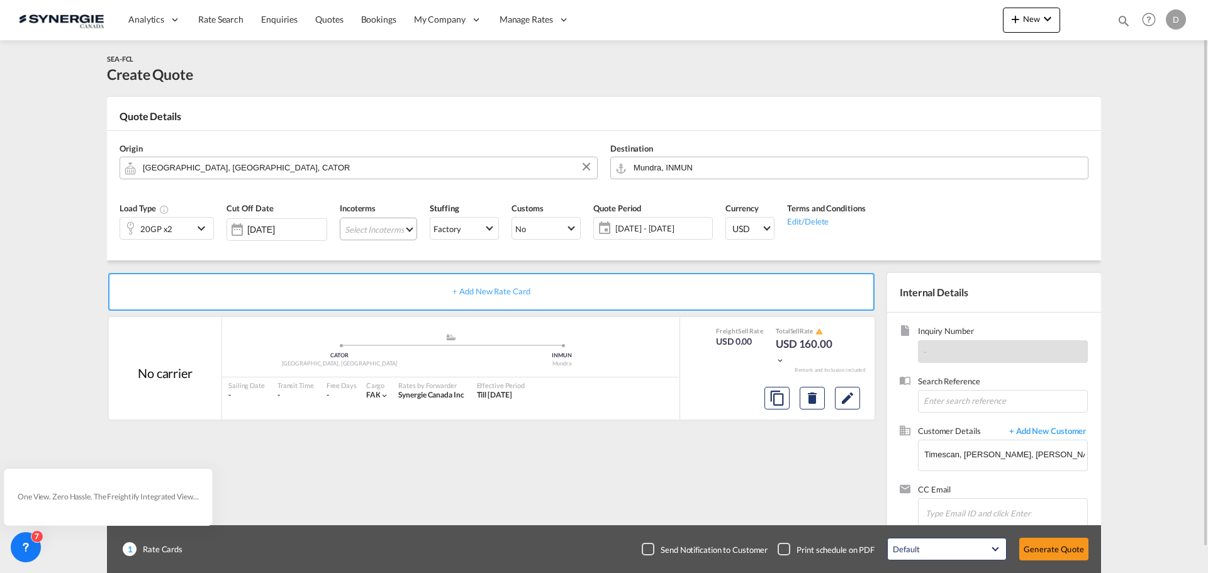
click at [395, 230] on md-select "Select Incoterms CFR - import Cost and Freight CIF - export Cost,Insurance and …" at bounding box center [378, 229] width 77 height 23
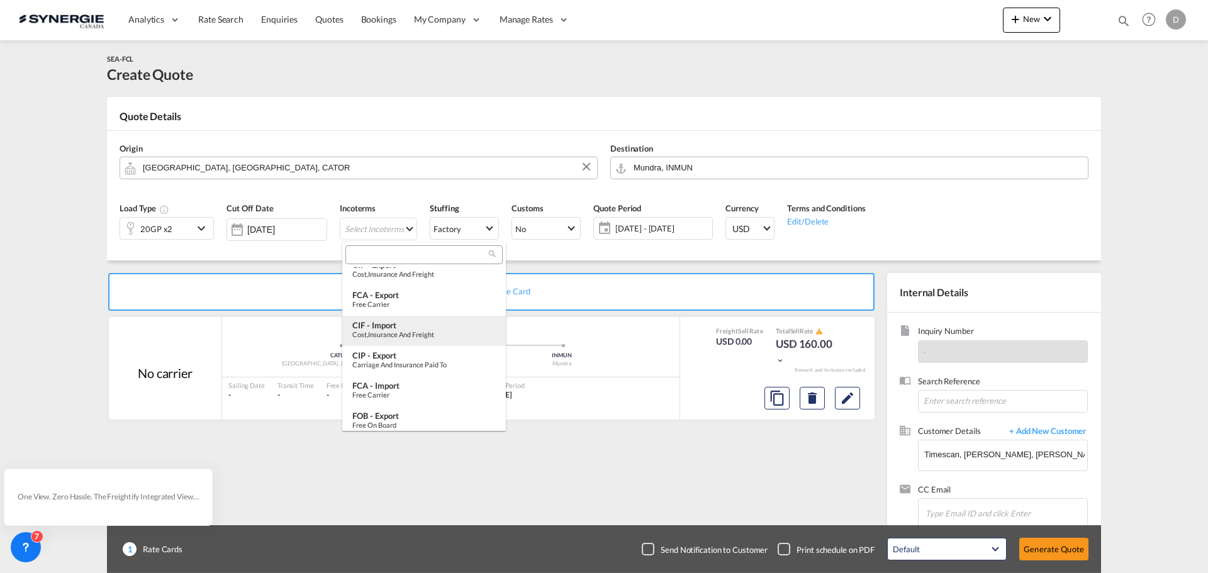
scroll to position [63, 0]
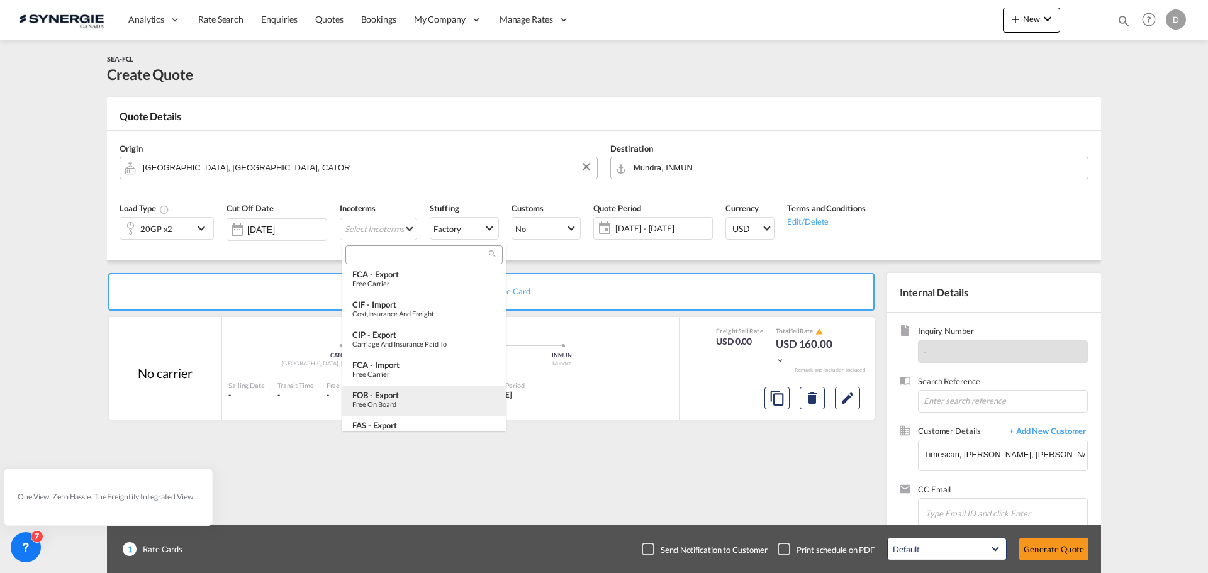
click at [395, 404] on div "Free on Board" at bounding box center [423, 404] width 143 height 8
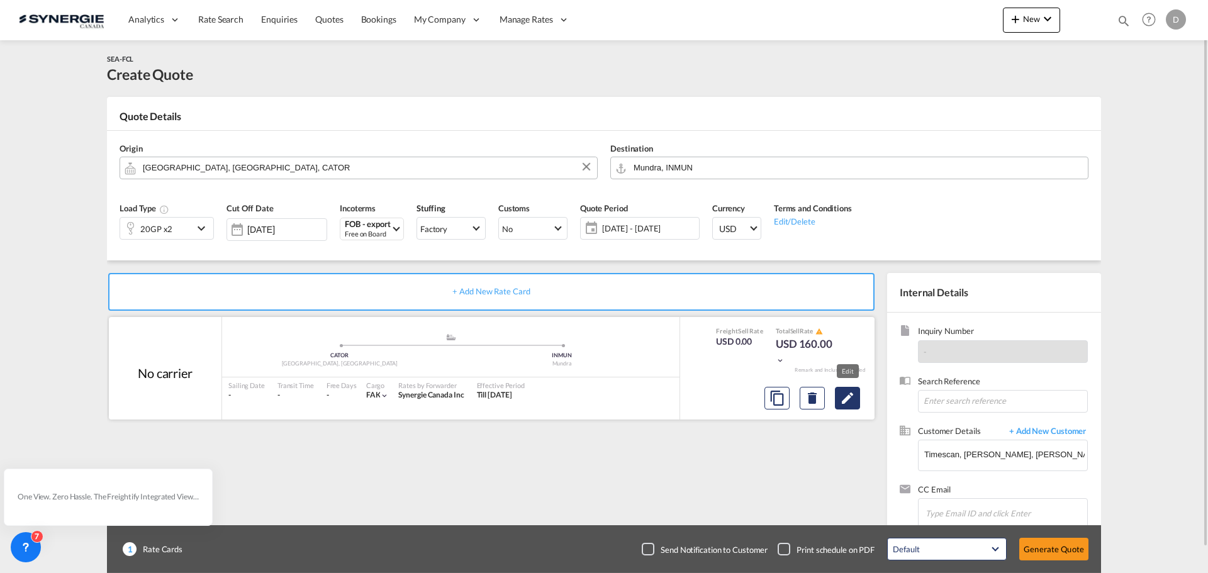
click at [841, 401] on md-icon "Edit" at bounding box center [847, 398] width 15 height 15
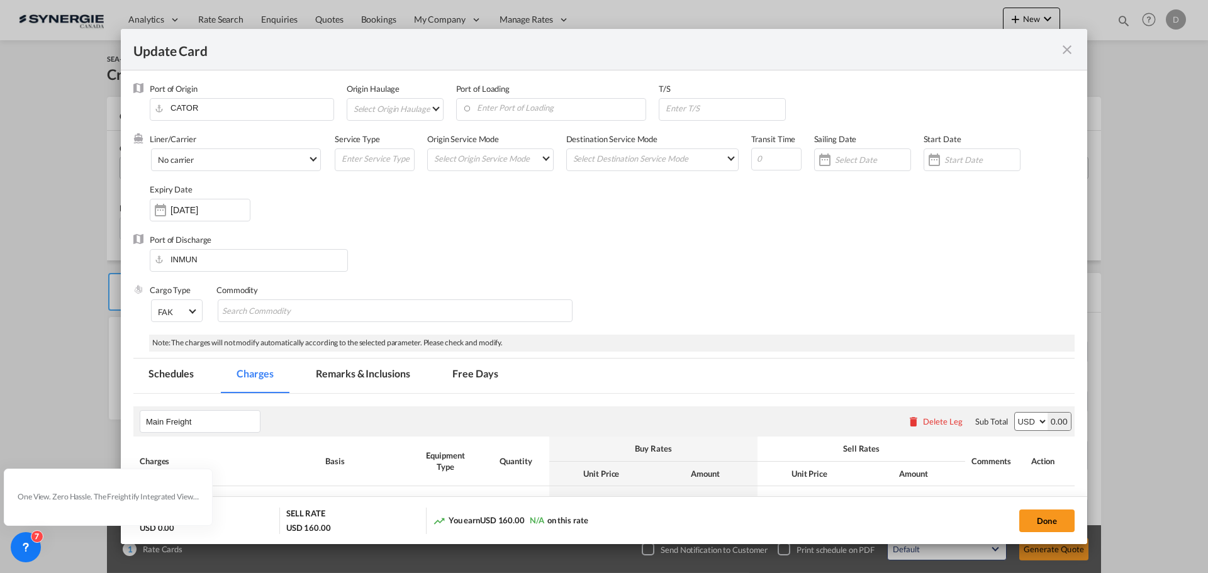
select select "per container"
select select "per B/L"
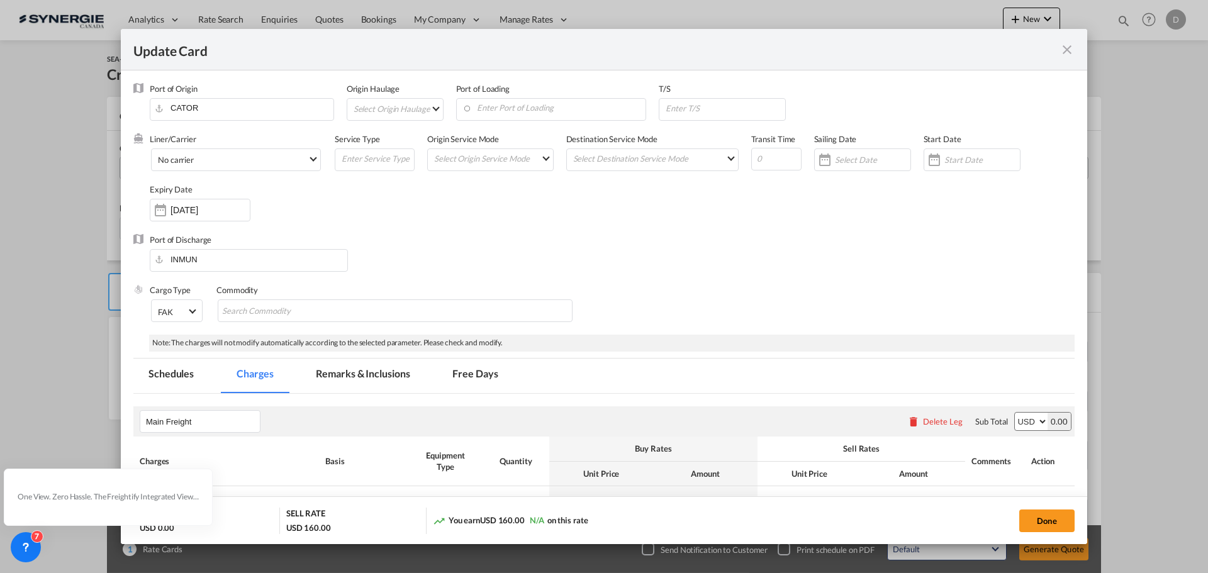
select select "per B/L"
select select "per shipment"
click at [437, 108] on md-select "Select Origin Haulage rail road barge truck unspecified not available" at bounding box center [397, 109] width 91 height 20
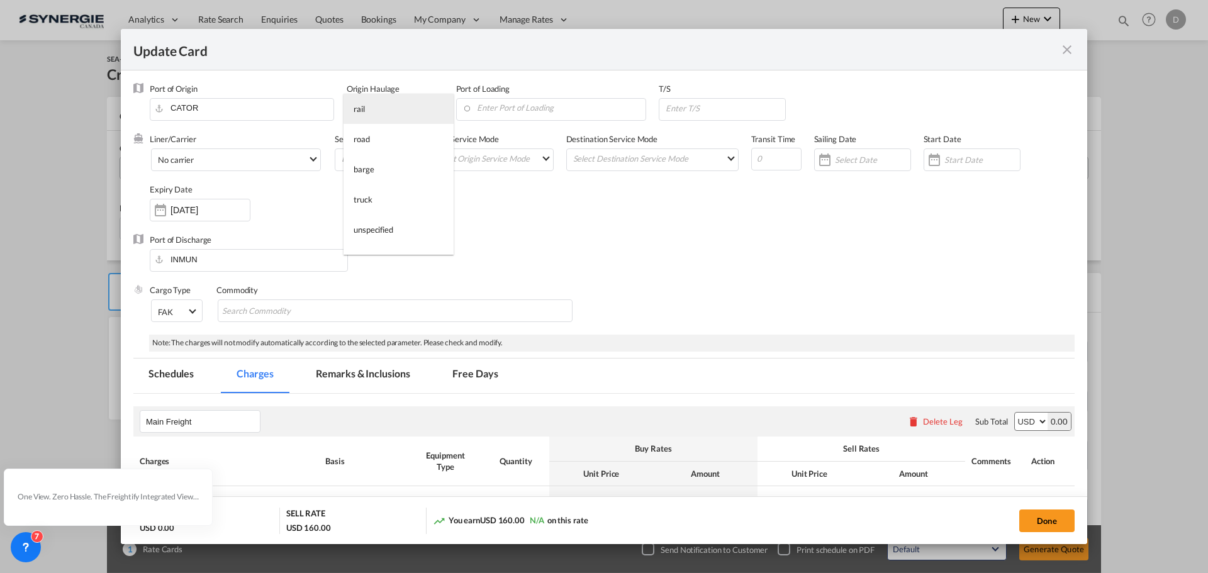
click at [426, 112] on md-option "rail" at bounding box center [399, 109] width 110 height 30
click at [549, 116] on input "Enter Port of Loading" at bounding box center [522, 108] width 184 height 19
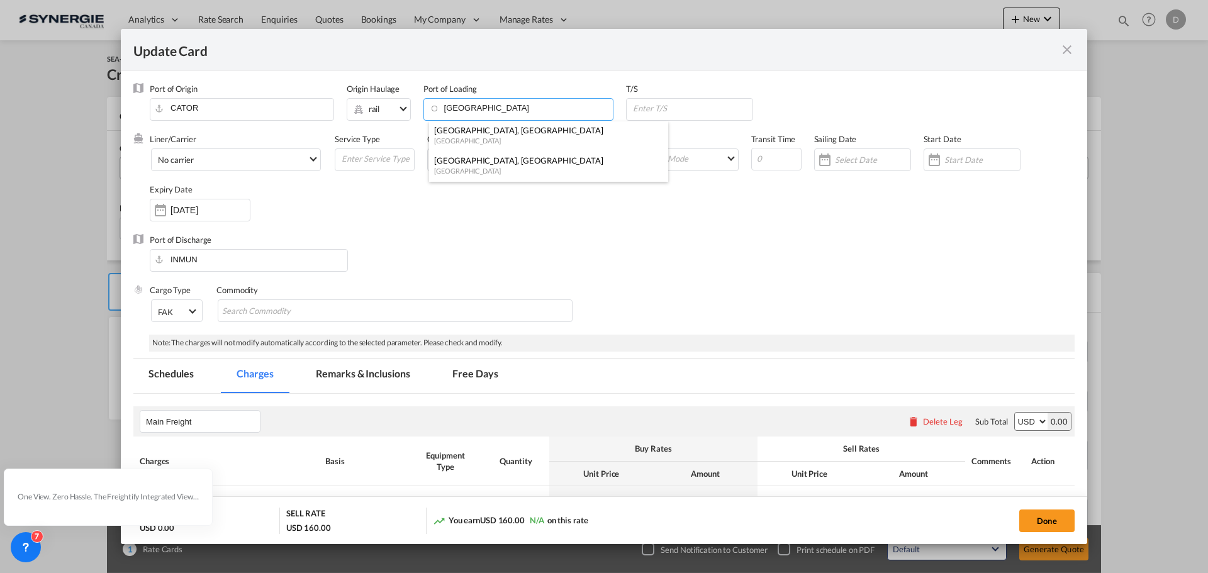
click at [508, 172] on div "[GEOGRAPHIC_DATA]" at bounding box center [545, 170] width 222 height 9
type input "[GEOGRAPHIC_DATA], [GEOGRAPHIC_DATA], CAMTR"
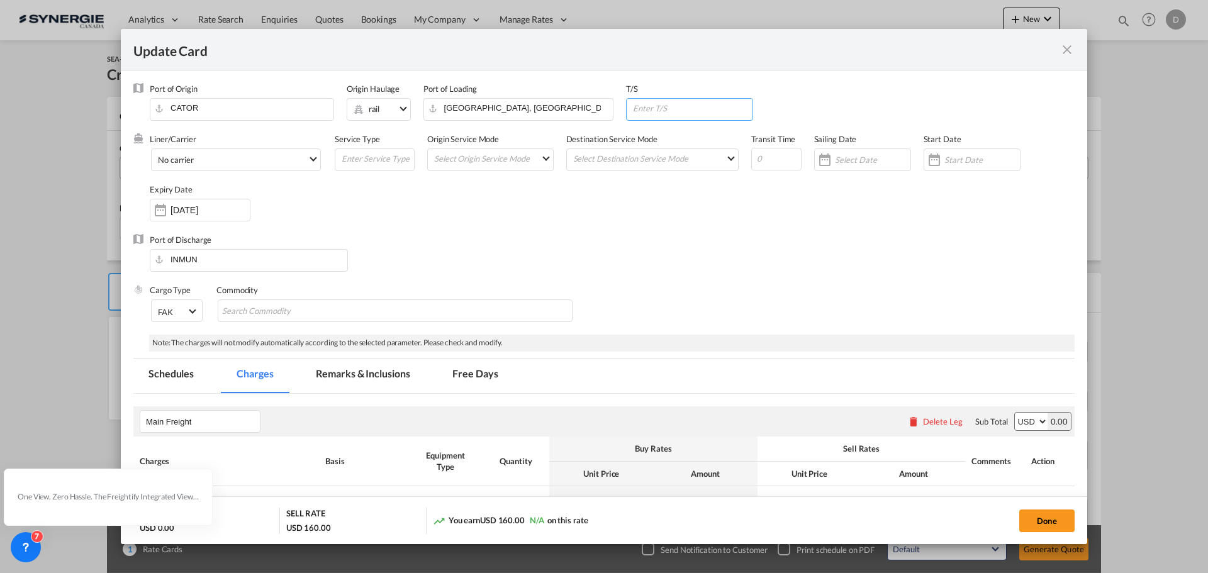
click at [668, 107] on input "Update Card Port ..." at bounding box center [692, 108] width 121 height 19
paste input "malaga (ESAGP)"
click at [640, 107] on input "malaga (ESAGP)" at bounding box center [692, 108] width 121 height 19
type input "Malaga (ESAGP)"
drag, startPoint x: 530, startPoint y: 211, endPoint x: 362, endPoint y: 180, distance: 170.8
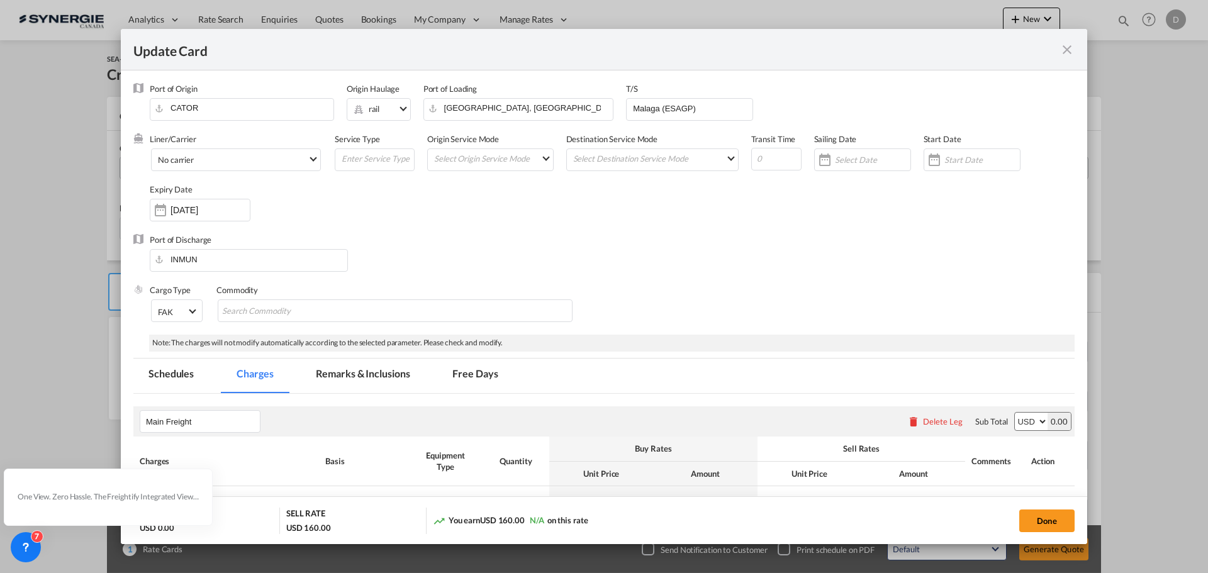
click at [498, 212] on div "Liner/Carrier No carrier Atlantic Container Line (ACL) [PERSON_NAME] Transport …" at bounding box center [612, 183] width 925 height 101
click at [303, 160] on span "No carrier" at bounding box center [233, 160] width 150 height 11
click at [239, 90] on md-option "MSC" at bounding box center [261, 99] width 227 height 30
click at [534, 159] on md-select "Select Origin Service Mode SD [GEOGRAPHIC_DATA]" at bounding box center [493, 158] width 120 height 18
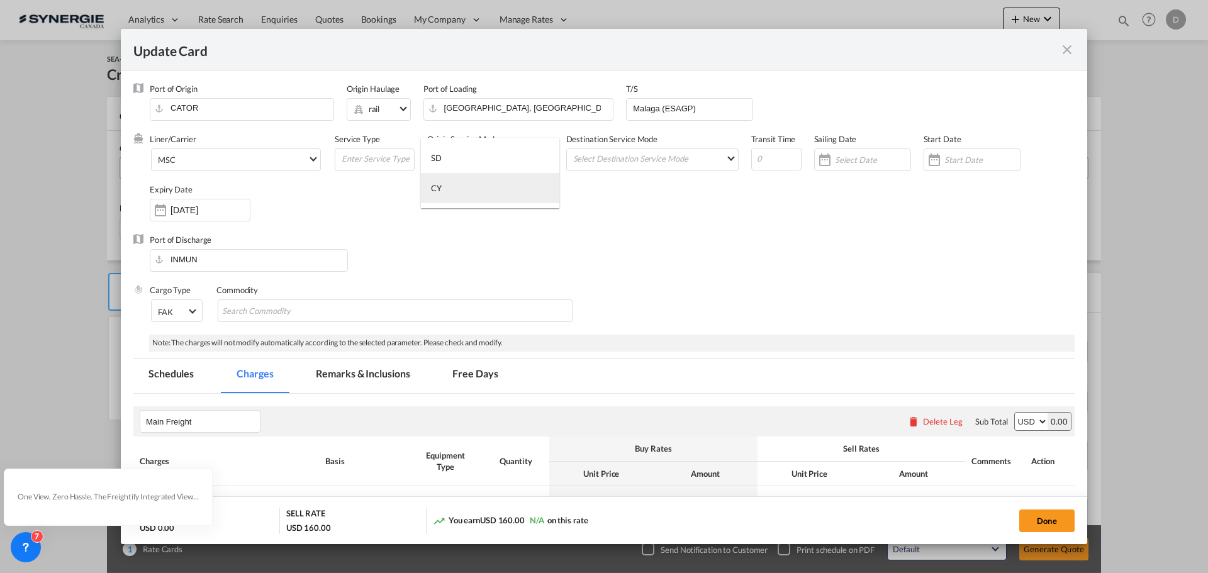
click at [512, 190] on md-option "CY" at bounding box center [490, 188] width 138 height 30
click at [657, 159] on md-select "Select Destination Service Mode SD [GEOGRAPHIC_DATA]" at bounding box center [655, 158] width 166 height 18
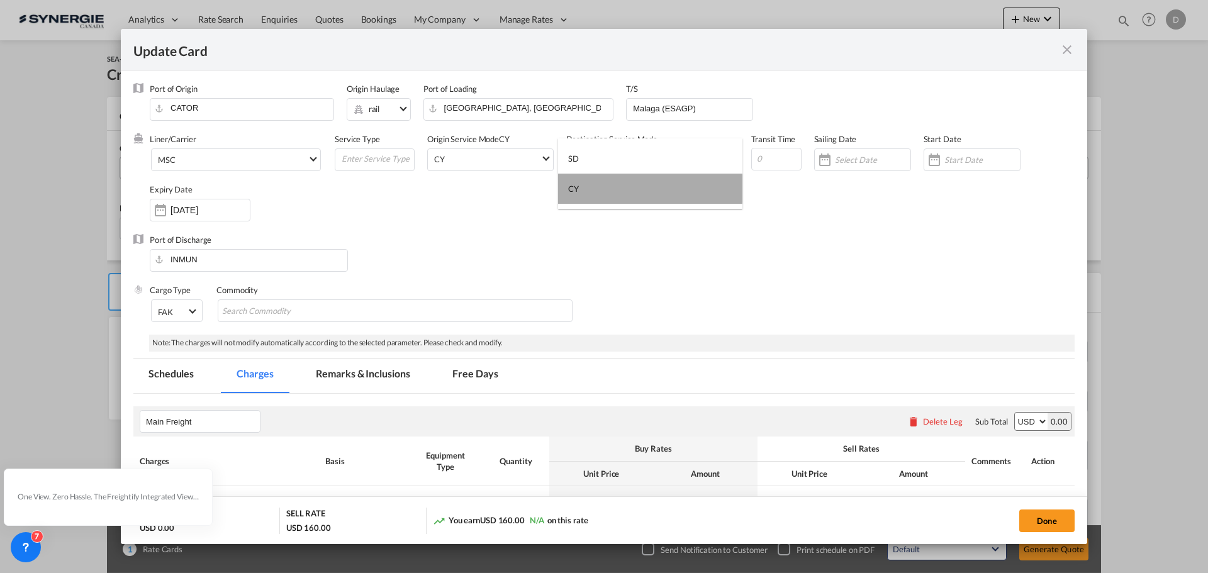
click at [635, 189] on md-option "CY" at bounding box center [650, 189] width 184 height 30
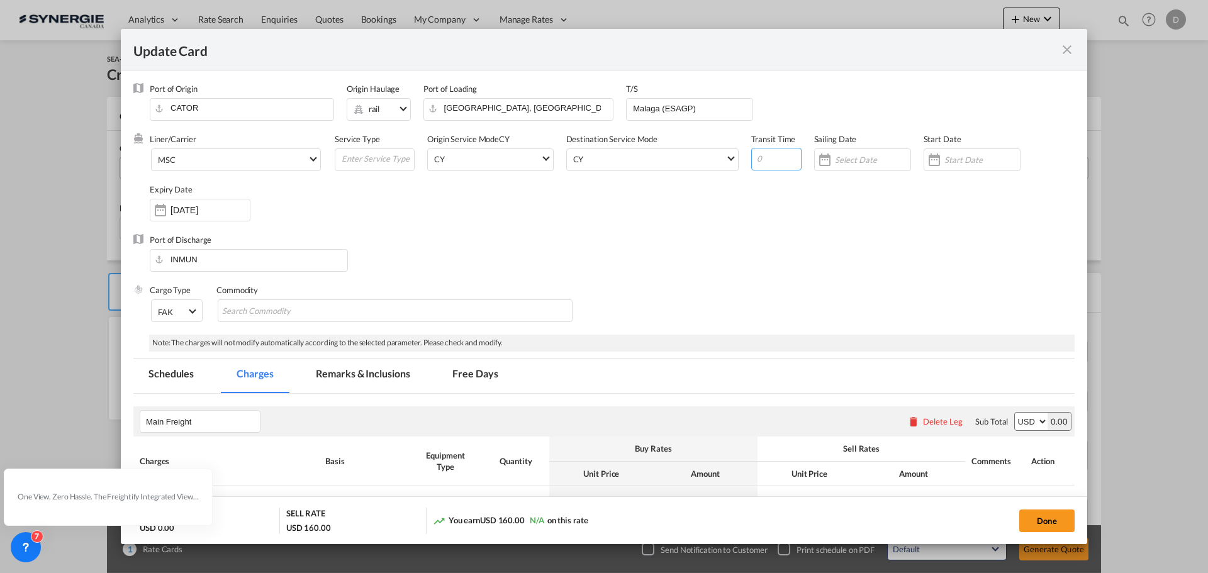
click at [752, 150] on input "Update Card Port ..." at bounding box center [776, 159] width 50 height 23
type input "68"
click at [937, 159] on div "Update Card Port ..." at bounding box center [934, 159] width 20 height 25
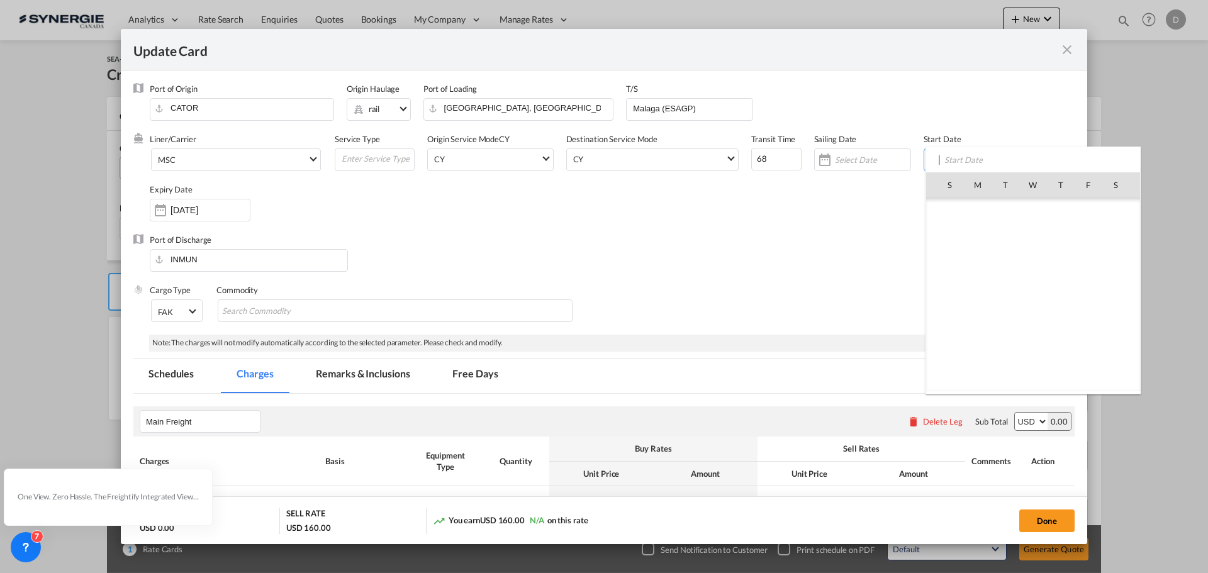
scroll to position [291675, 0]
click at [979, 240] on span "6" at bounding box center [978, 240] width 26 height 26
type input "[DATE]"
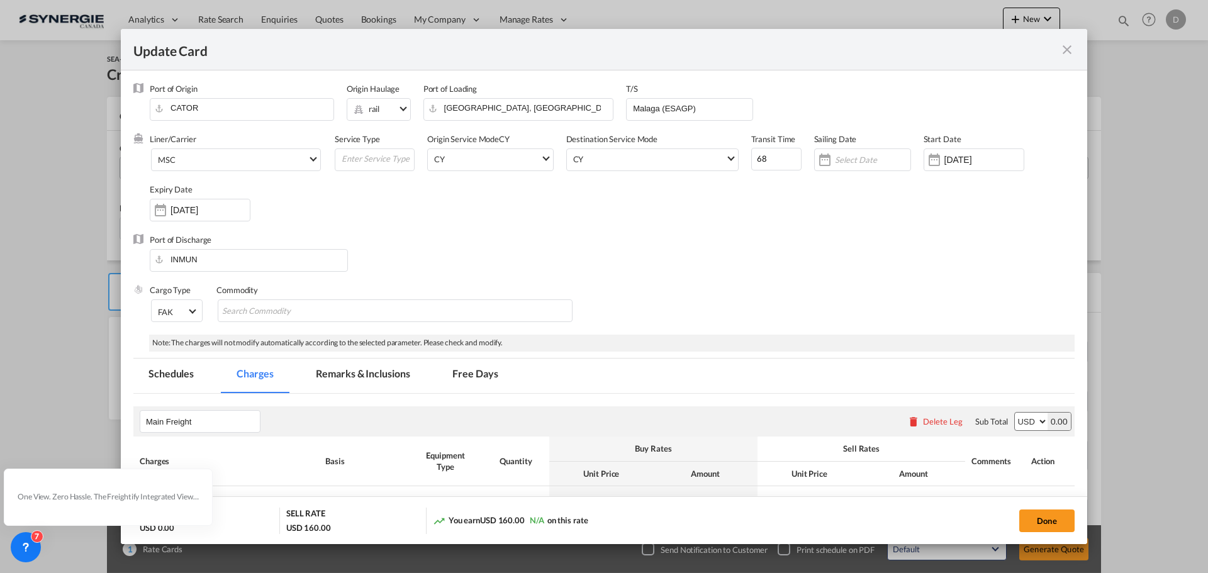
click at [141, 212] on div "Liner/Carrier MSC Service Type Origin Service Mode [GEOGRAPHIC_DATA] [GEOGRAPHI…" at bounding box center [603, 183] width 941 height 101
click at [154, 211] on div "Update Card Port ..." at bounding box center [160, 210] width 20 height 25
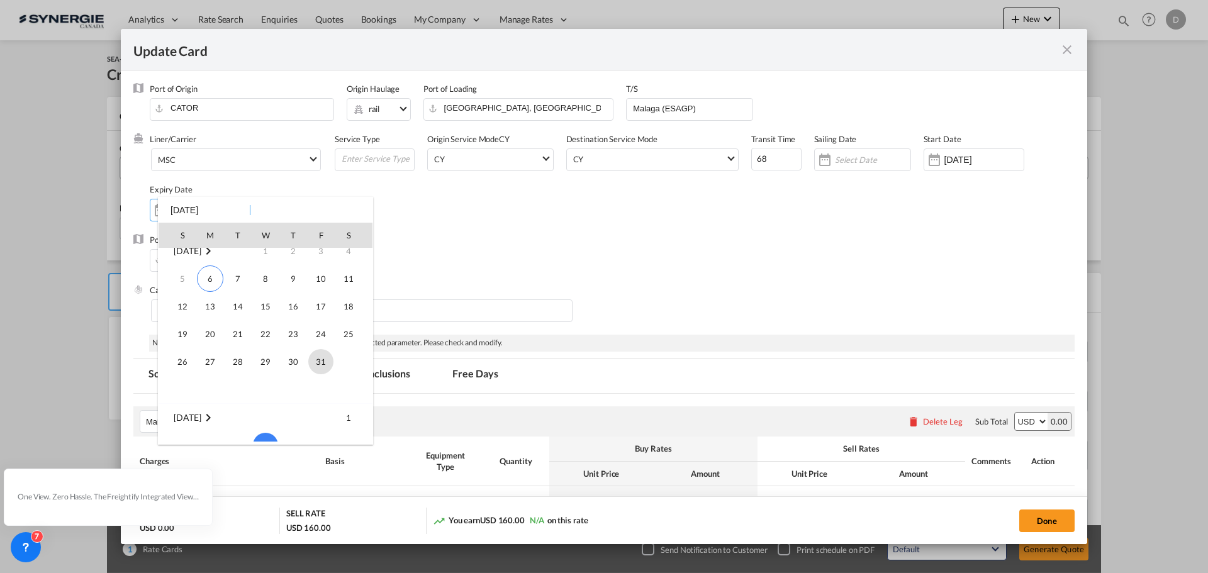
scroll to position [0, 0]
click at [318, 381] on span "31" at bounding box center [320, 373] width 25 height 25
type input "[DATE]"
click at [320, 379] on md-tab-item "Remarks & Inclusions" at bounding box center [363, 376] width 124 height 35
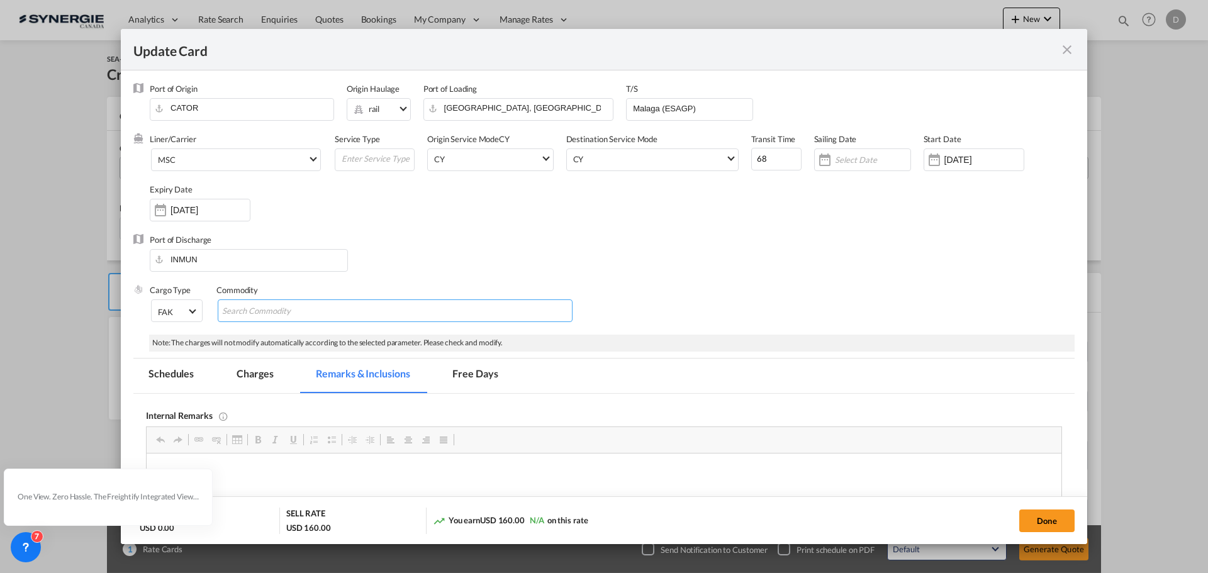
click at [345, 302] on md-chips-wrap "Chips container with autocompletion. Enter the text area, type text to search, …" at bounding box center [395, 311] width 355 height 23
type input "General Cargo"
click at [426, 262] on div "Port of Discharge INMUN" at bounding box center [603, 259] width 941 height 50
click at [382, 158] on input "Update Card Port ..." at bounding box center [377, 158] width 74 height 19
type input "Transhipment"
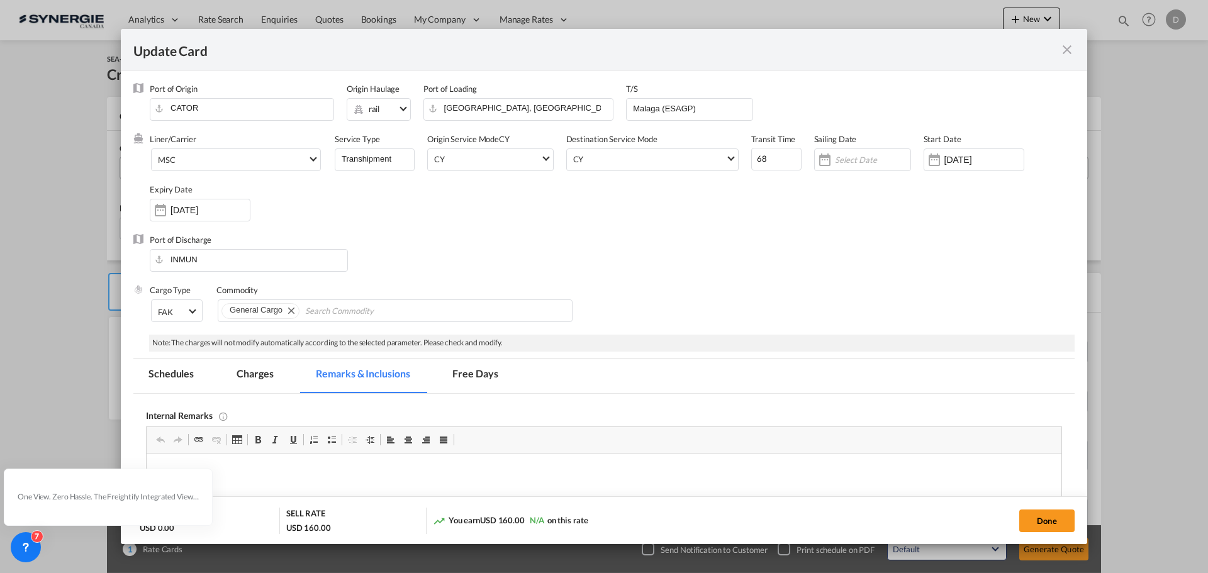
click at [497, 192] on div "Liner/Carrier MSC Service Type Transhipment Origin Service Mode [GEOGRAPHIC_DAT…" at bounding box center [612, 183] width 925 height 101
click at [634, 232] on div "Liner/Carrier MSC Service Type Transhipment Origin Service Mode [GEOGRAPHIC_DAT…" at bounding box center [612, 183] width 925 height 101
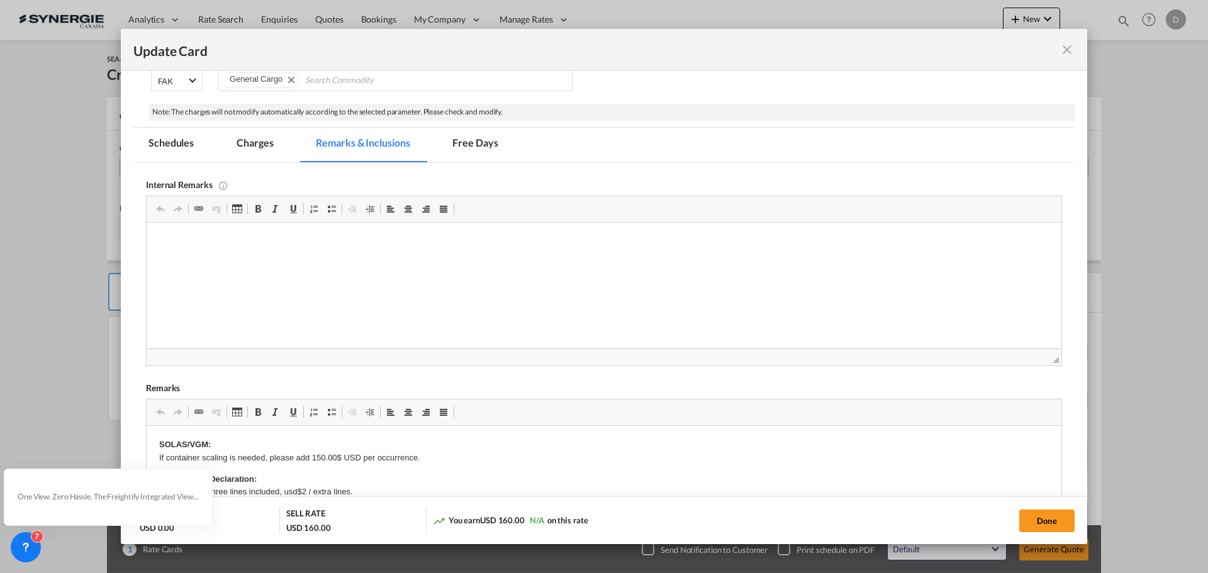
scroll to position [252, 0]
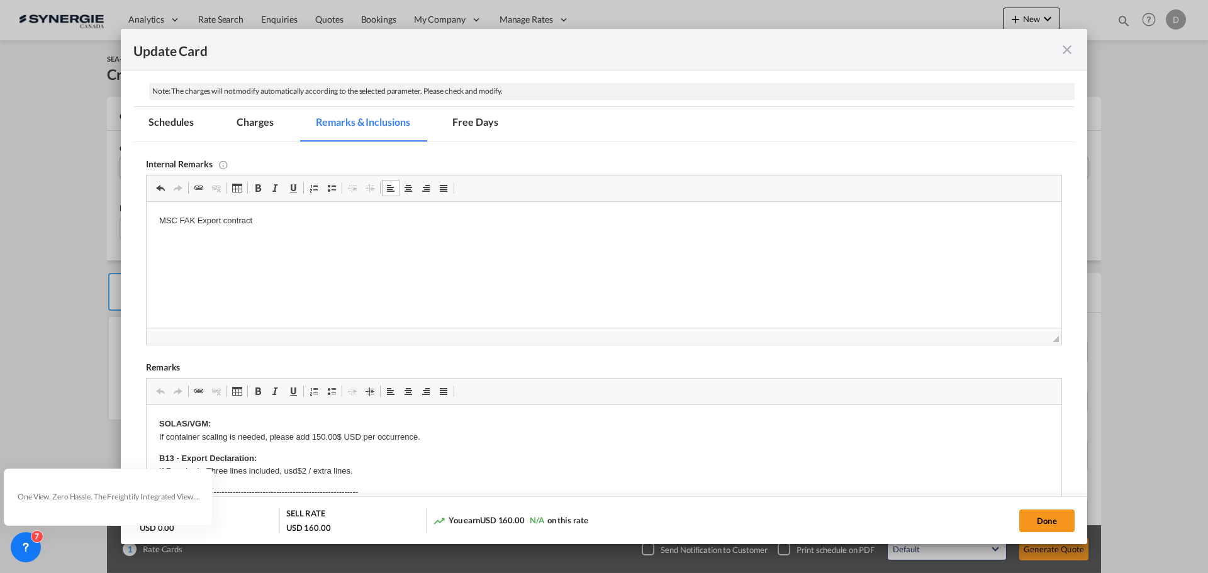
click at [276, 240] on html "MSC FAK Export contract" at bounding box center [604, 221] width 915 height 38
drag, startPoint x: 242, startPoint y: 120, endPoint x: 590, endPoint y: 186, distance: 354.1
click at [242, 120] on md-tab-item "Charges" at bounding box center [255, 124] width 67 height 35
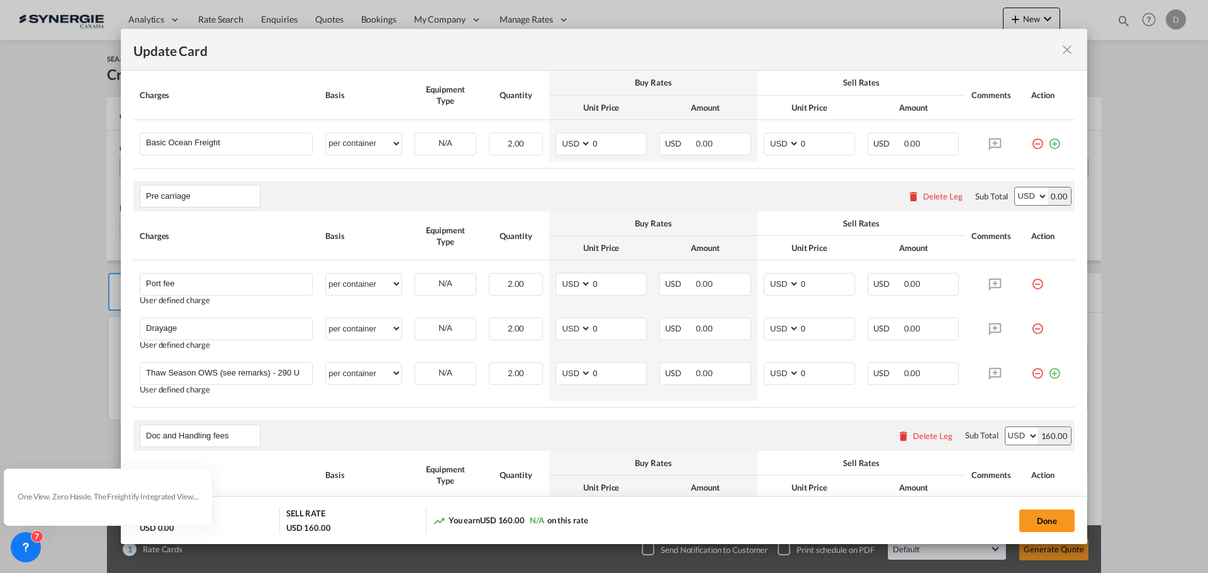
scroll to position [378, 0]
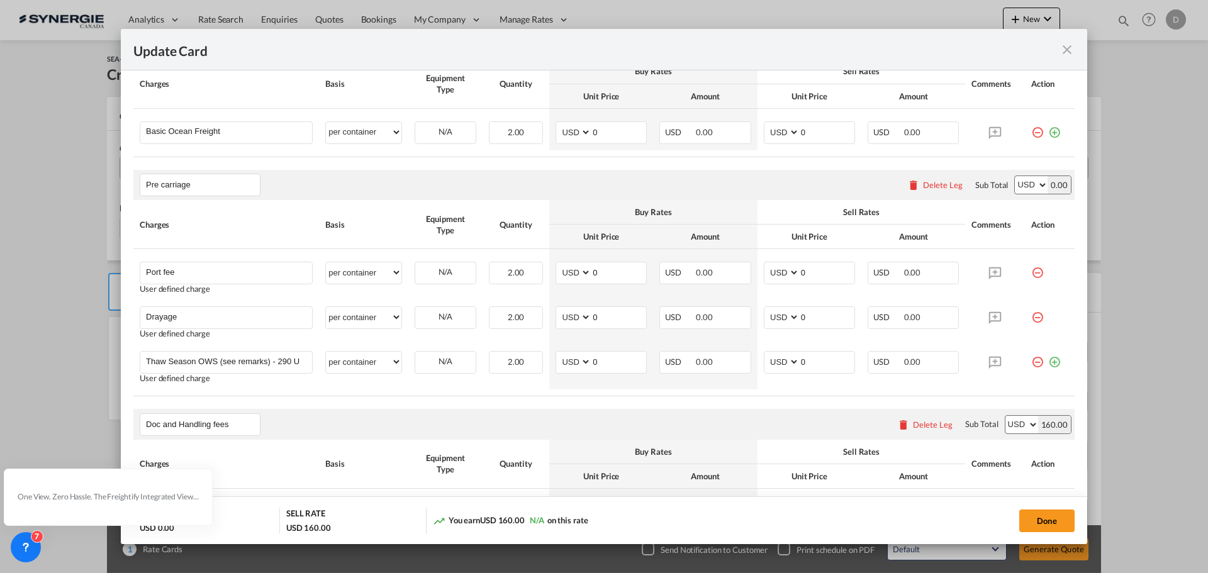
click at [939, 188] on div "Delete Leg" at bounding box center [943, 185] width 40 height 10
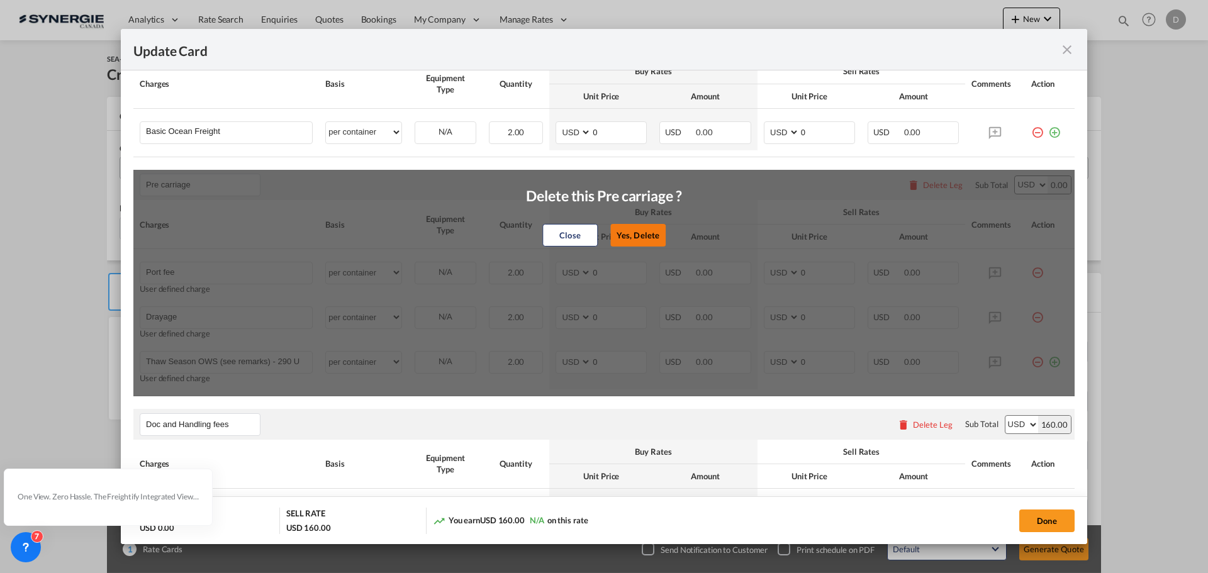
click at [649, 233] on button "Yes, Delete" at bounding box center [637, 235] width 55 height 23
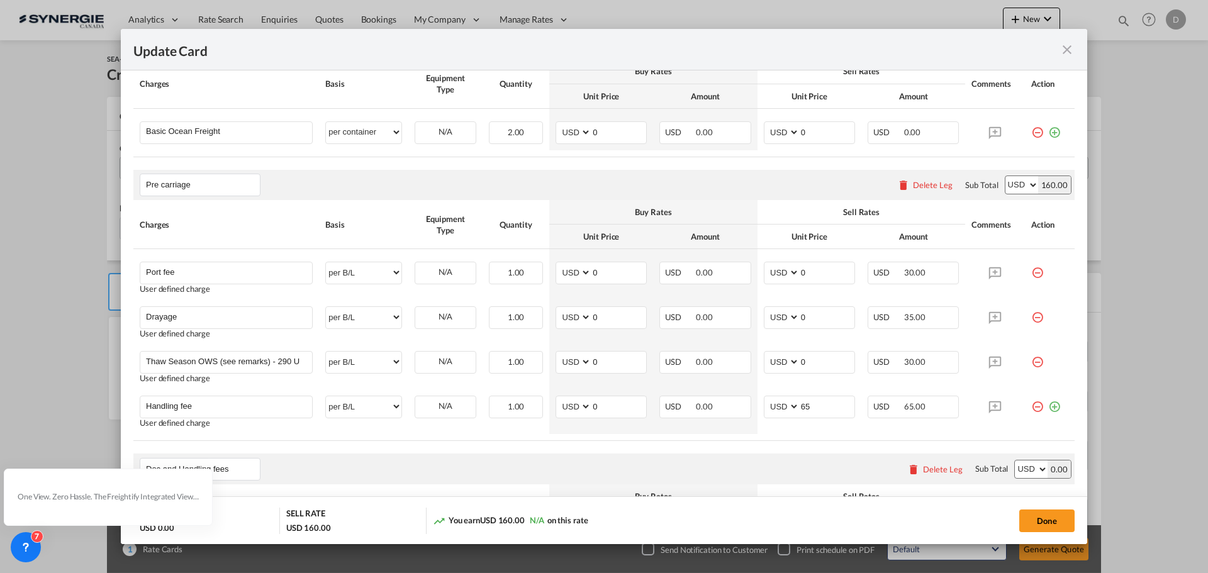
type input "Doc and Handling fees"
type input "SOLAS/VGM Fee"
select select "per B/L"
type input "30"
type input "B13 Export declaration"
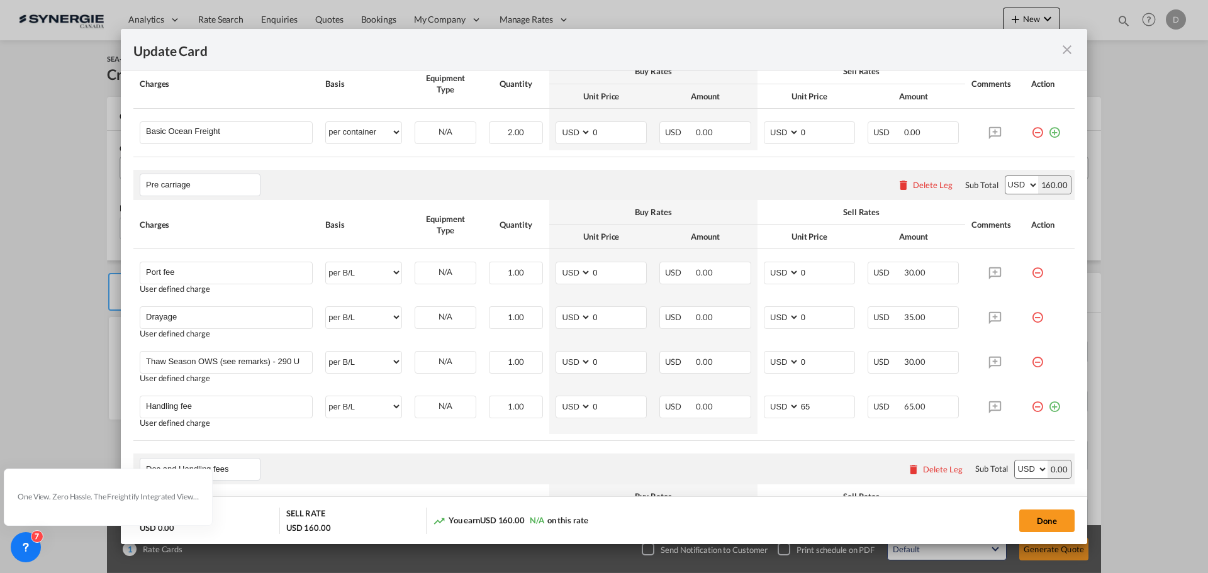
select select "per B/L"
type input "35"
type input "Doc fee"
select select "per B/L"
type input "30"
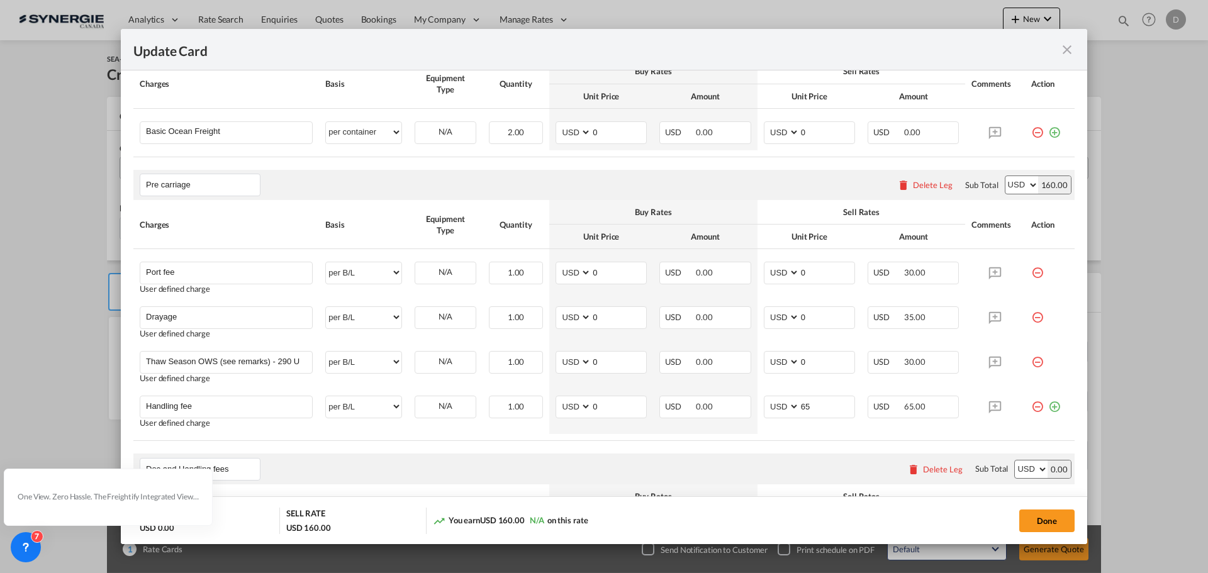
type input "Cargo Coverage"
type input "Cargo Coverage - Rate to be confirmed depending on commodity and value Min 50 U…"
select select "per shipment"
type input "0"
drag, startPoint x: 591, startPoint y: 132, endPoint x: 615, endPoint y: 132, distance: 24.5
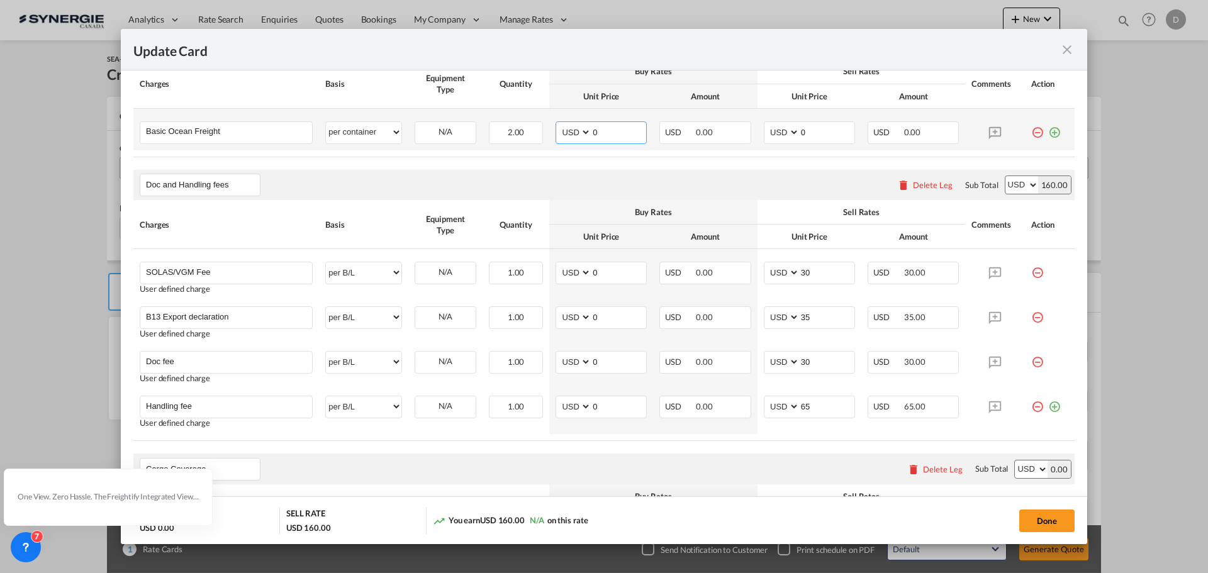
click at [615, 132] on input "0" at bounding box center [619, 131] width 55 height 19
type input "2349"
drag, startPoint x: 795, startPoint y: 132, endPoint x: 826, endPoint y: 140, distance: 31.3
click at [826, 140] on input "0" at bounding box center [827, 131] width 55 height 19
type input "2650"
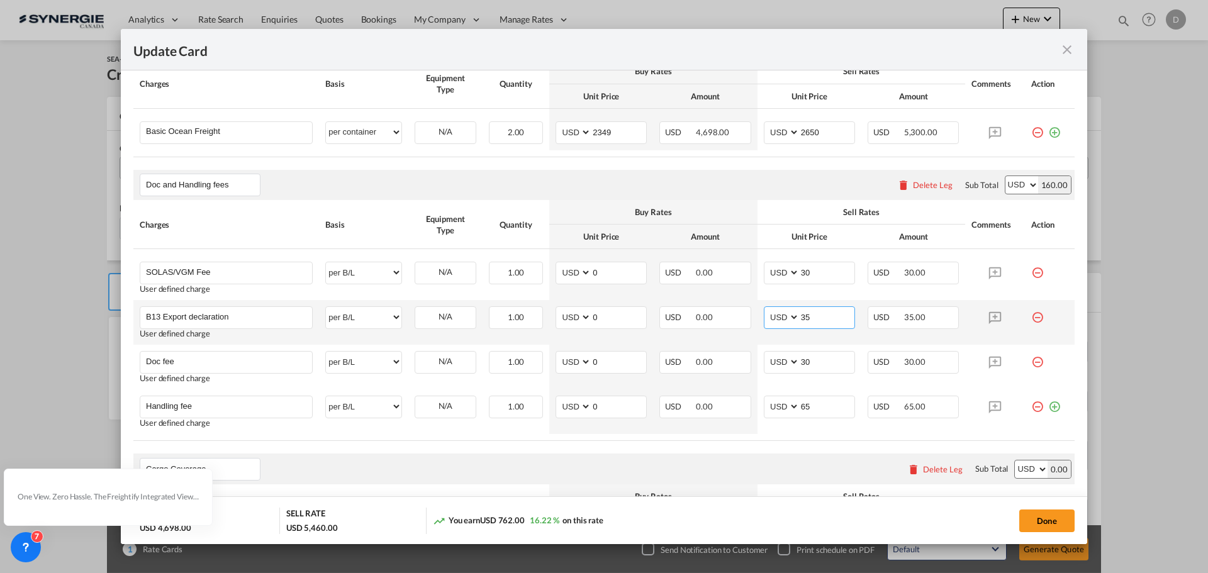
click at [800, 313] on input "35" at bounding box center [827, 316] width 55 height 19
click at [802, 313] on input "35" at bounding box center [827, 316] width 55 height 19
type input "55"
click at [1049, 513] on button "Done" at bounding box center [1046, 521] width 55 height 23
type input "[DATE]"
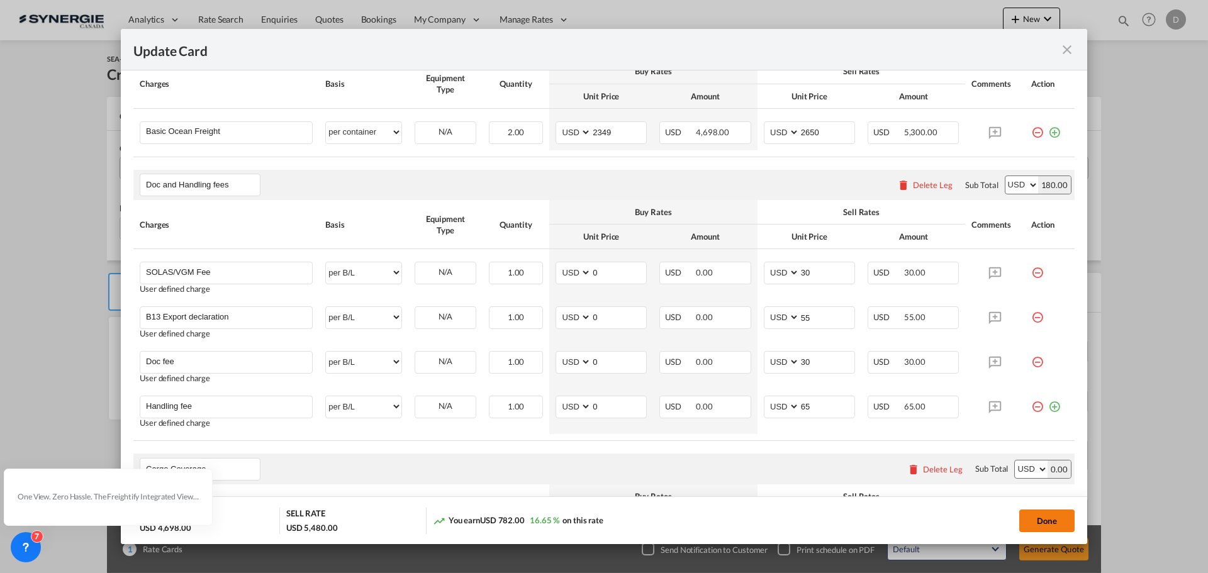
type input "[DATE]"
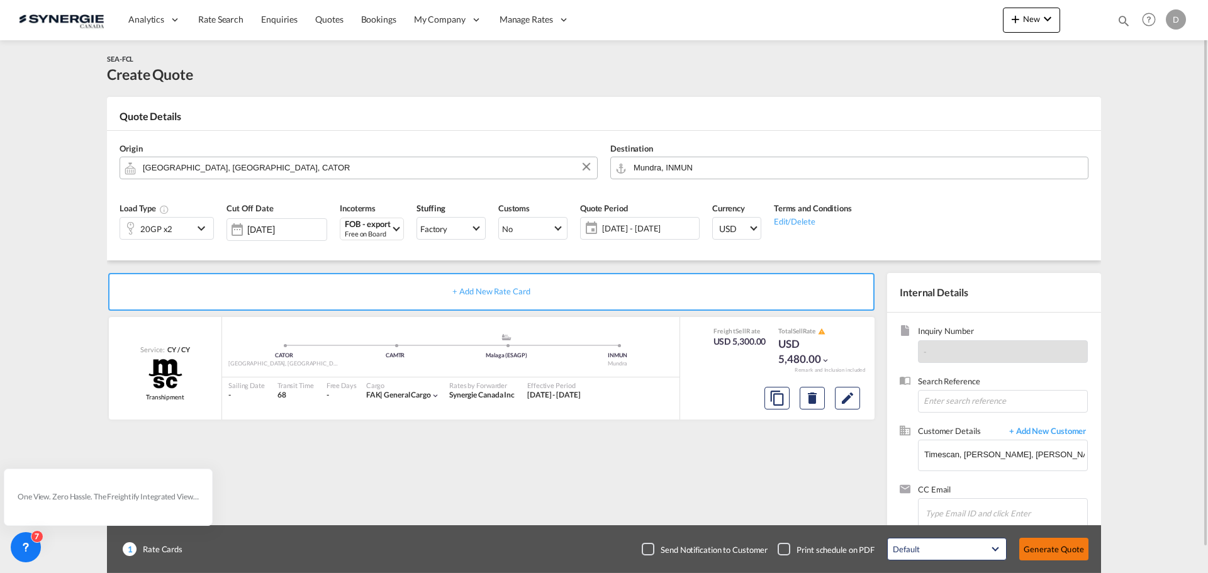
click at [1049, 545] on button "Generate Quote" at bounding box center [1053, 549] width 69 height 23
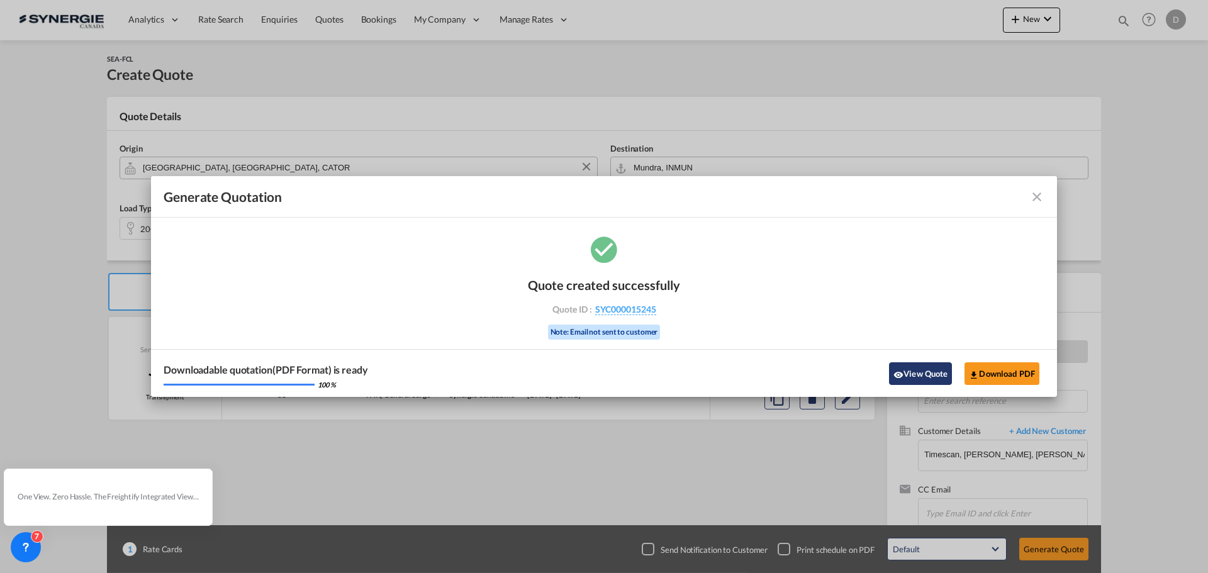
click at [899, 376] on md-icon "icon-eye" at bounding box center [899, 375] width 10 height 10
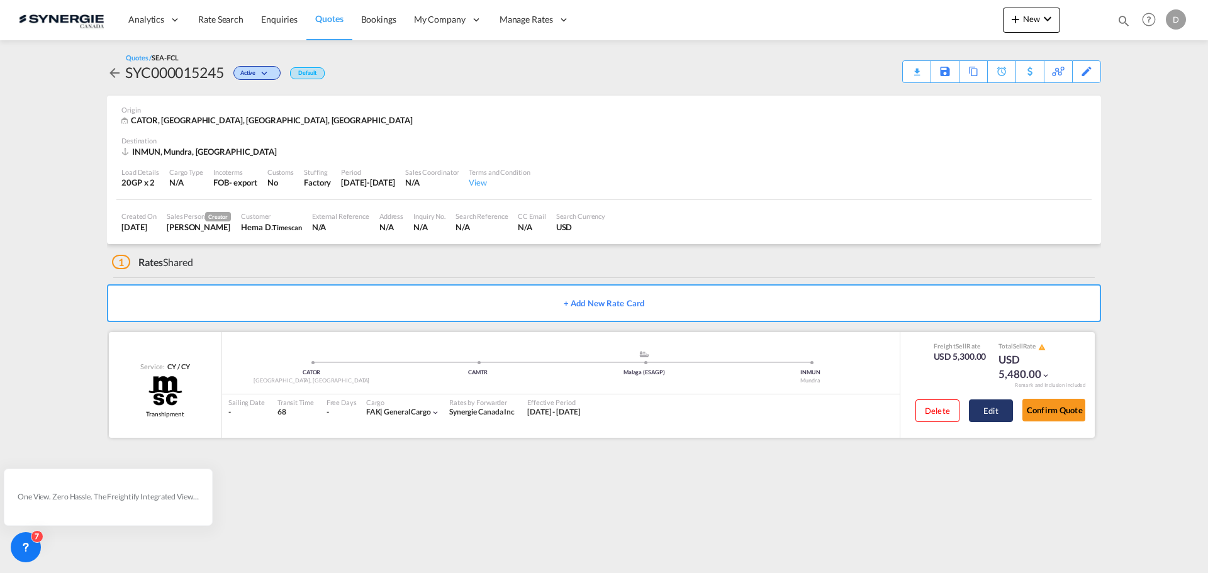
click at [996, 411] on button "Edit" at bounding box center [991, 411] width 44 height 23
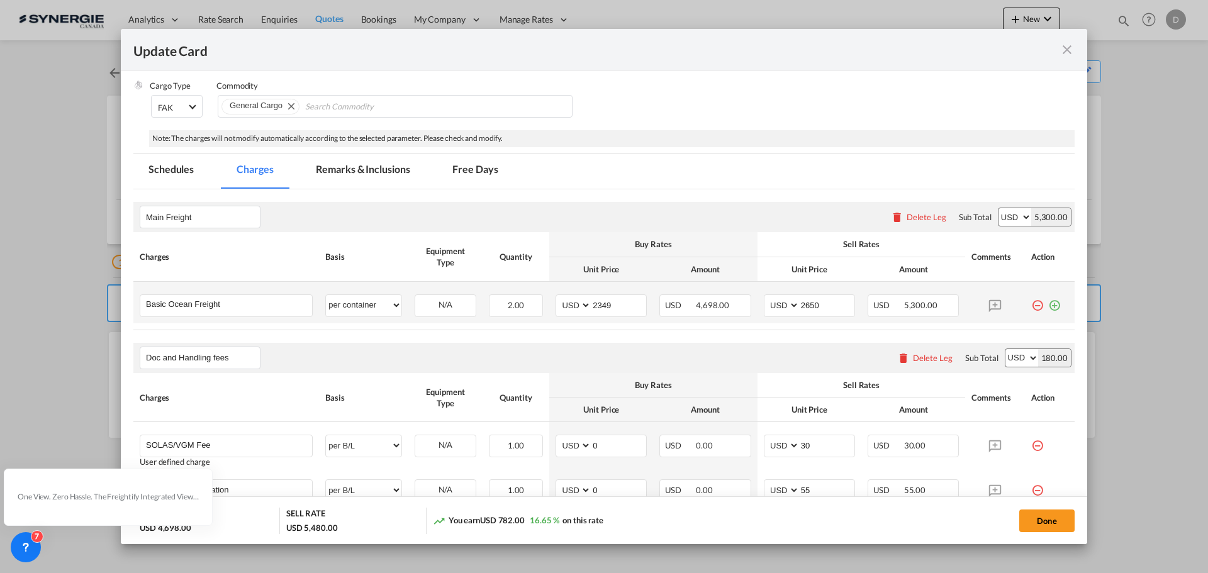
scroll to position [252, 0]
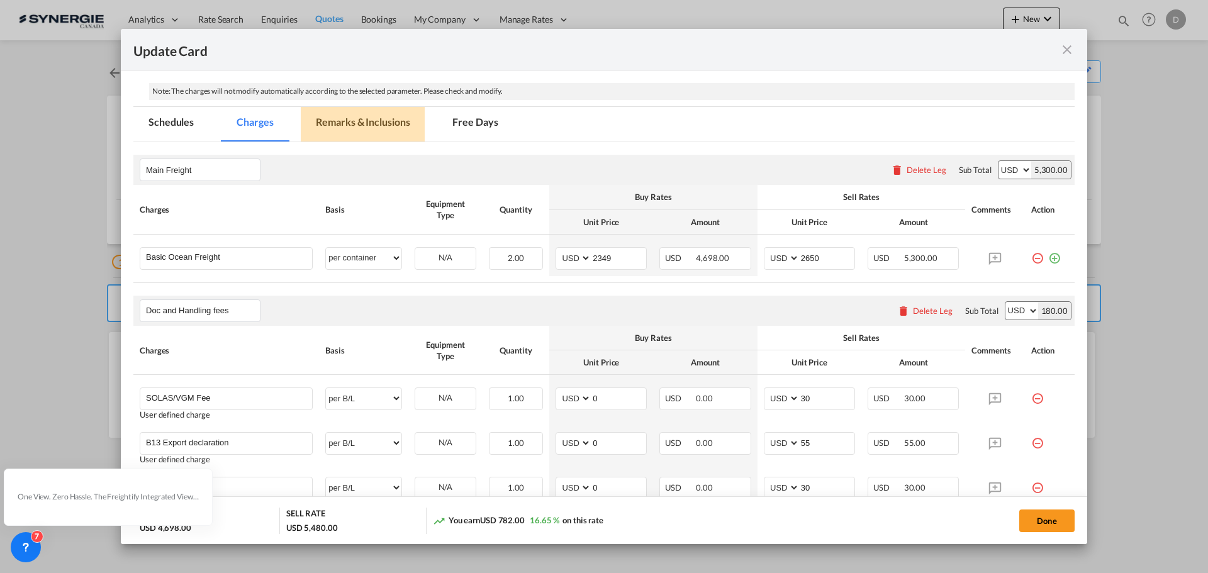
click at [363, 126] on md-tab-item "Remarks & Inclusions" at bounding box center [363, 124] width 124 height 35
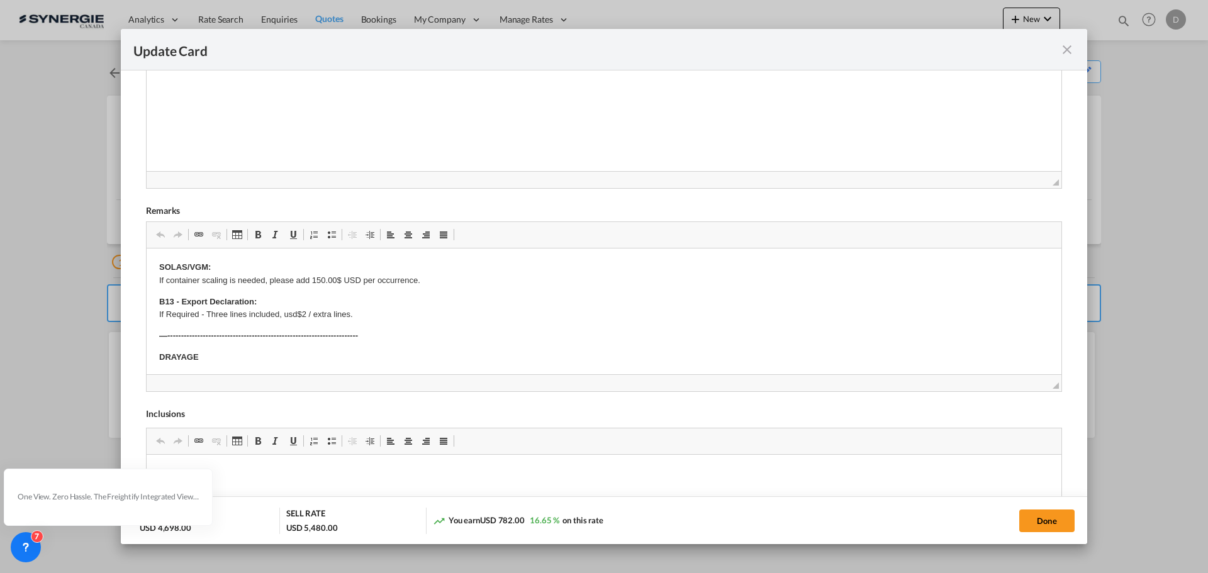
scroll to position [441, 0]
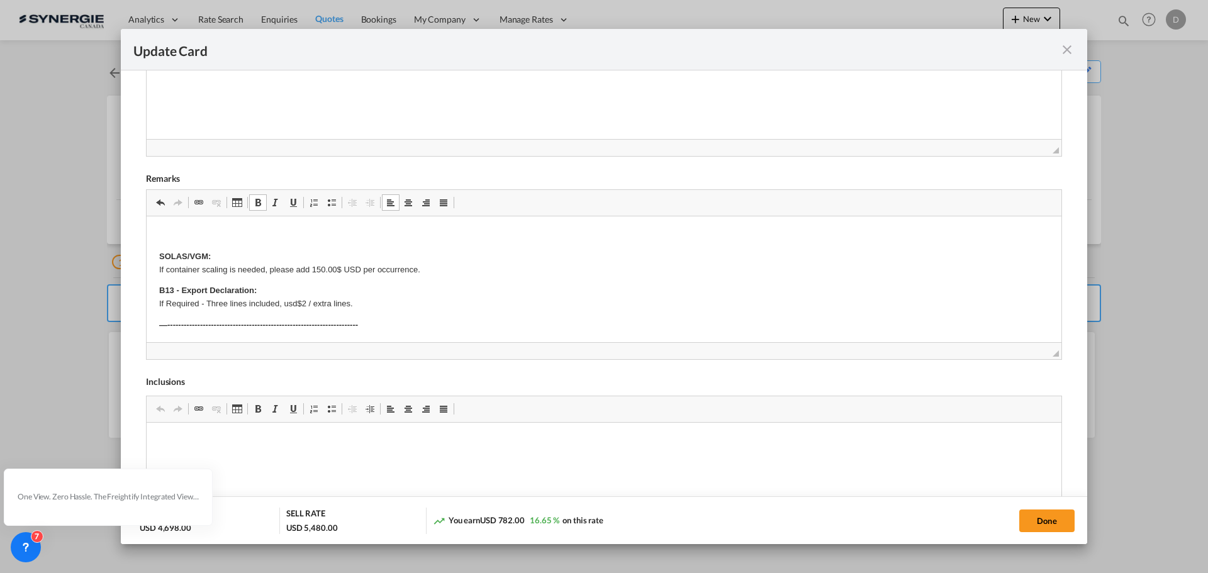
click at [167, 229] on p "Editor, editor17" at bounding box center [604, 235] width 890 height 13
click at [1054, 524] on button "Done" at bounding box center [1046, 521] width 55 height 23
type input "[DATE]"
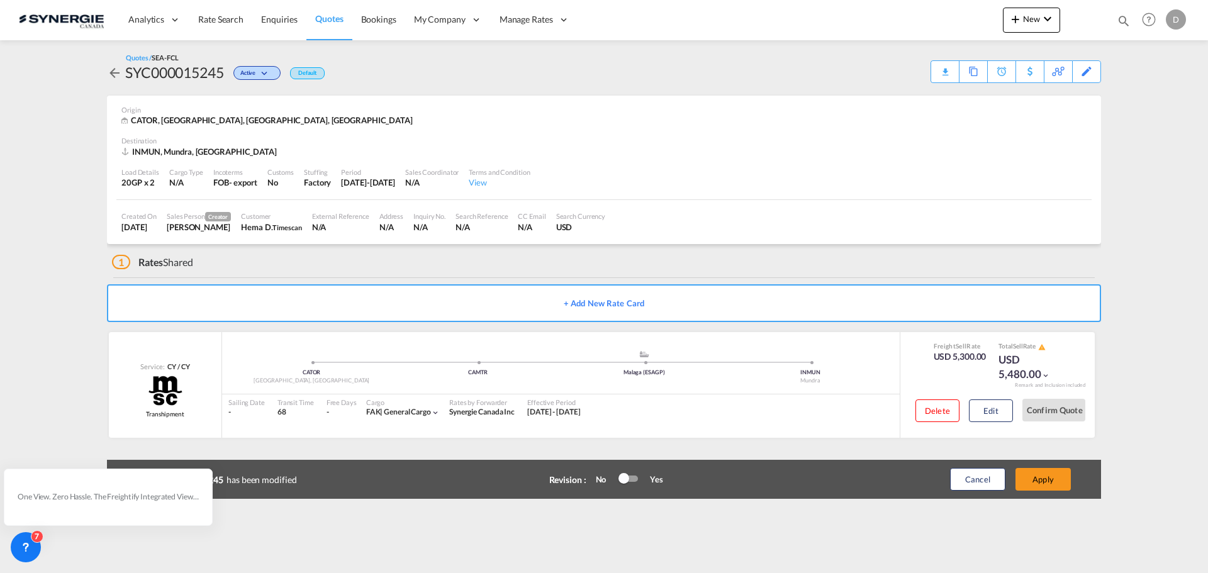
scroll to position [142, 0]
click at [1045, 474] on button "Apply" at bounding box center [1043, 479] width 55 height 23
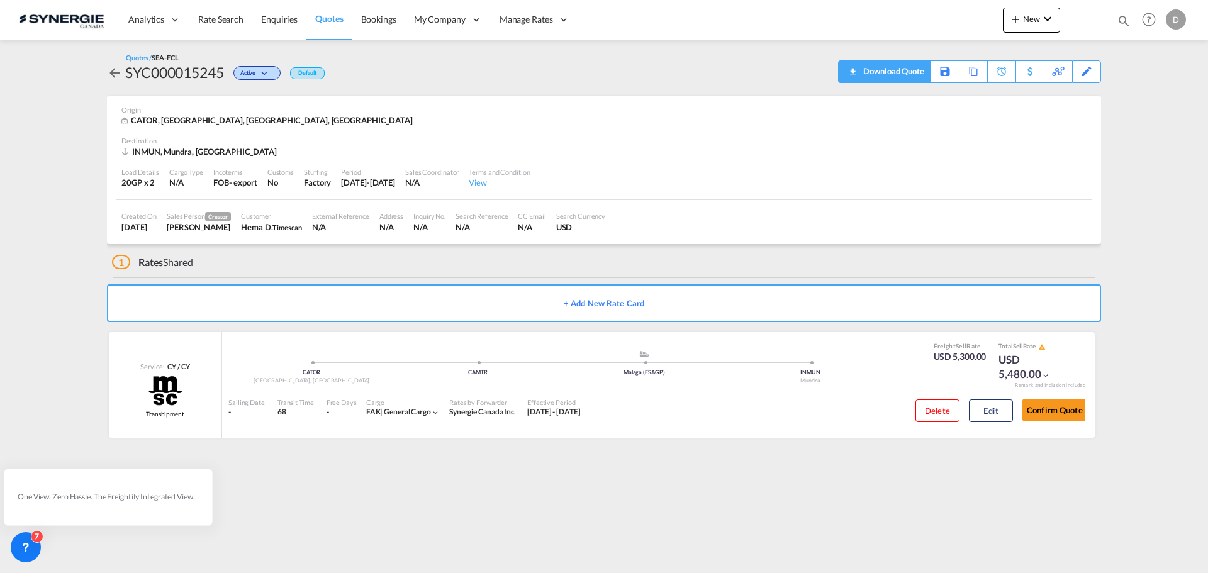
click at [913, 78] on div "Download Quote" at bounding box center [892, 71] width 64 height 20
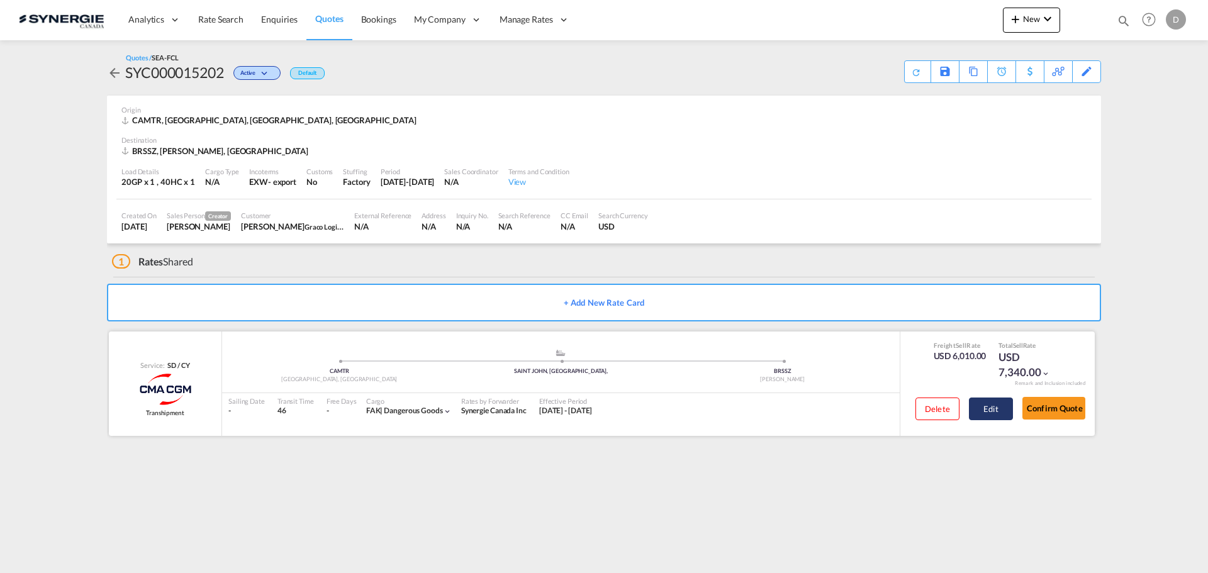
click at [982, 408] on button "Edit" at bounding box center [991, 409] width 44 height 23
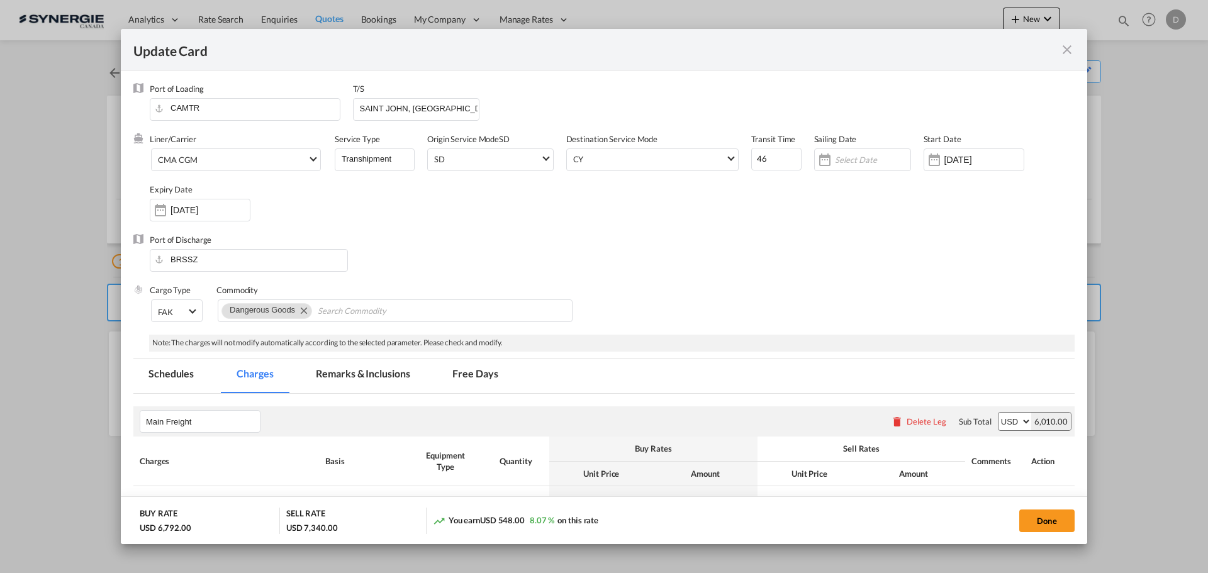
select select "per equipment"
select select "per container"
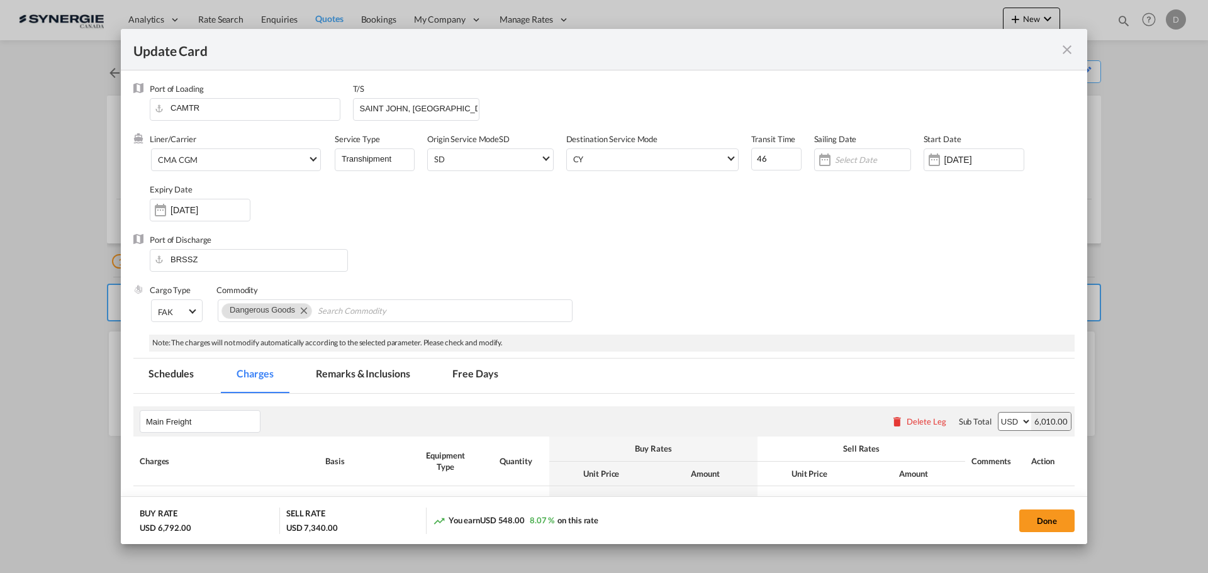
select select "per B/L"
select select "per container"
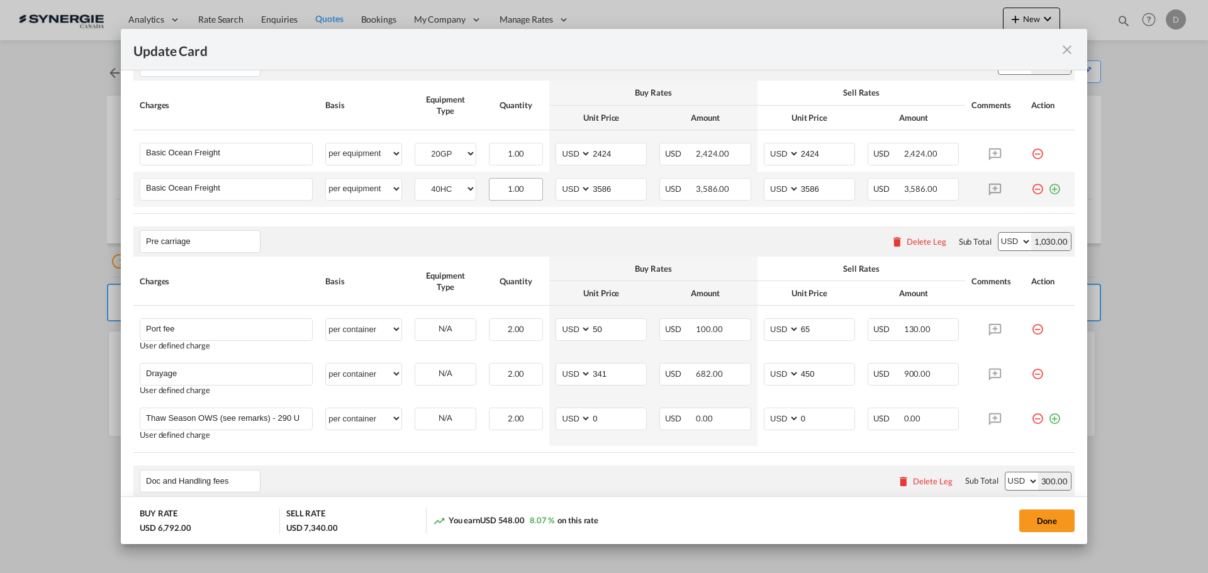
scroll to position [189, 0]
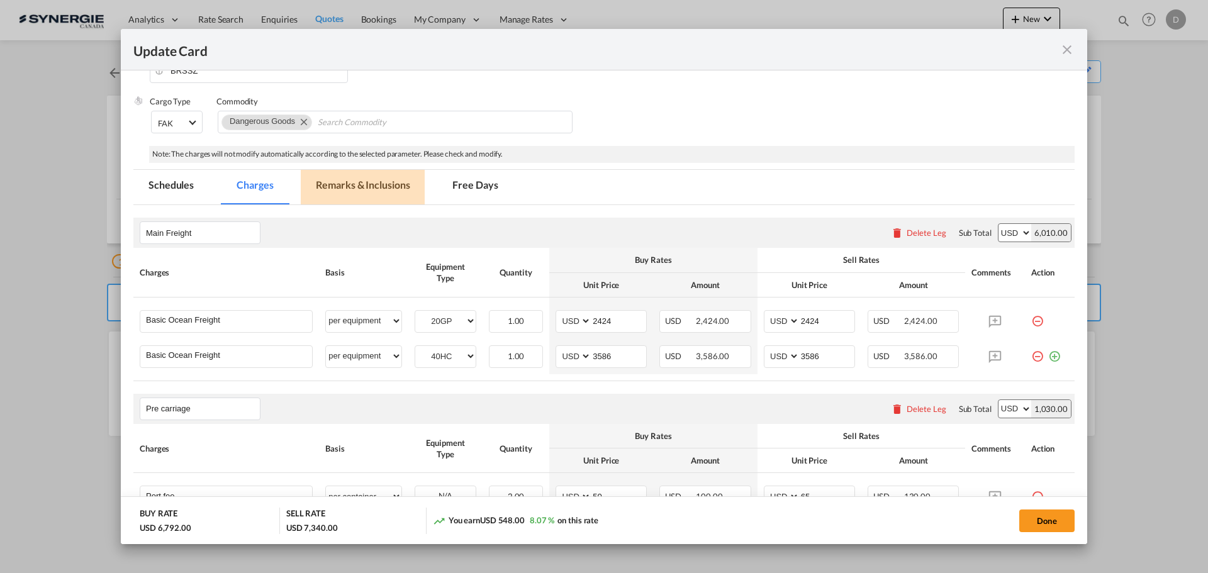
click at [374, 191] on md-tab-item "Remarks & Inclusions" at bounding box center [363, 187] width 124 height 35
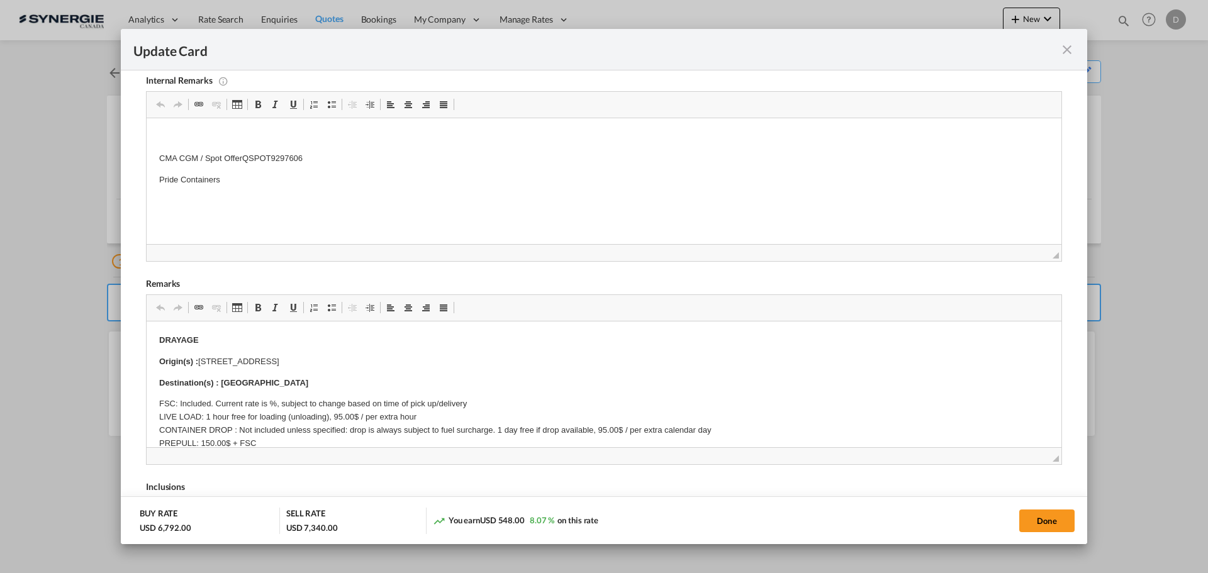
scroll to position [252, 0]
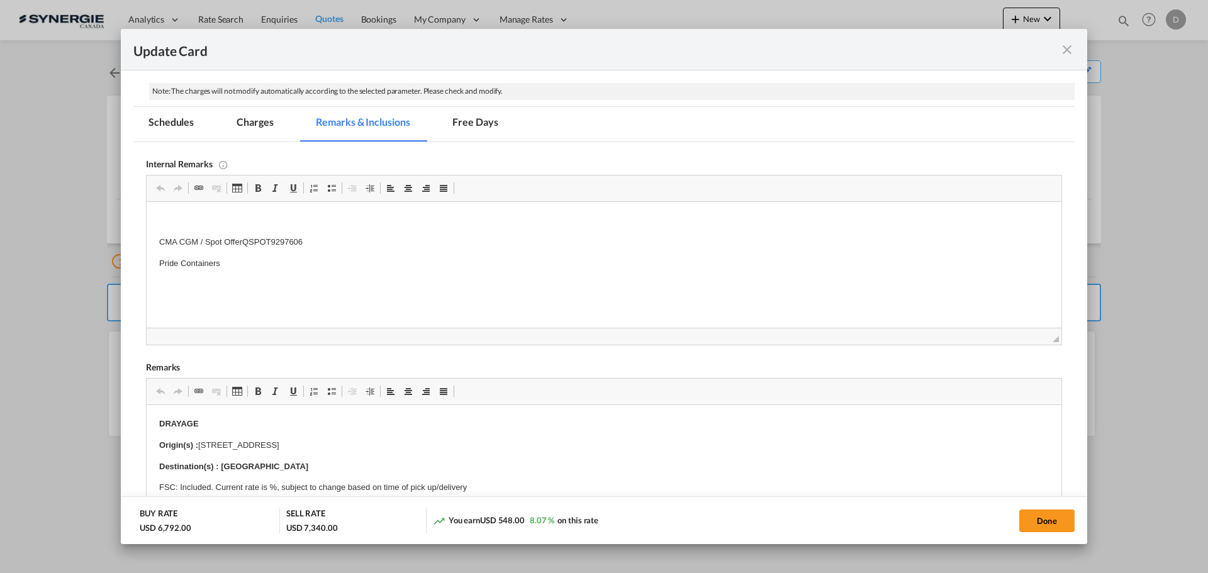
click at [1069, 59] on div "Update Card" at bounding box center [604, 50] width 967 height 42
click at [1068, 43] on md-icon "icon-close fg-AAA8AD m-0 pointer" at bounding box center [1067, 49] width 15 height 15
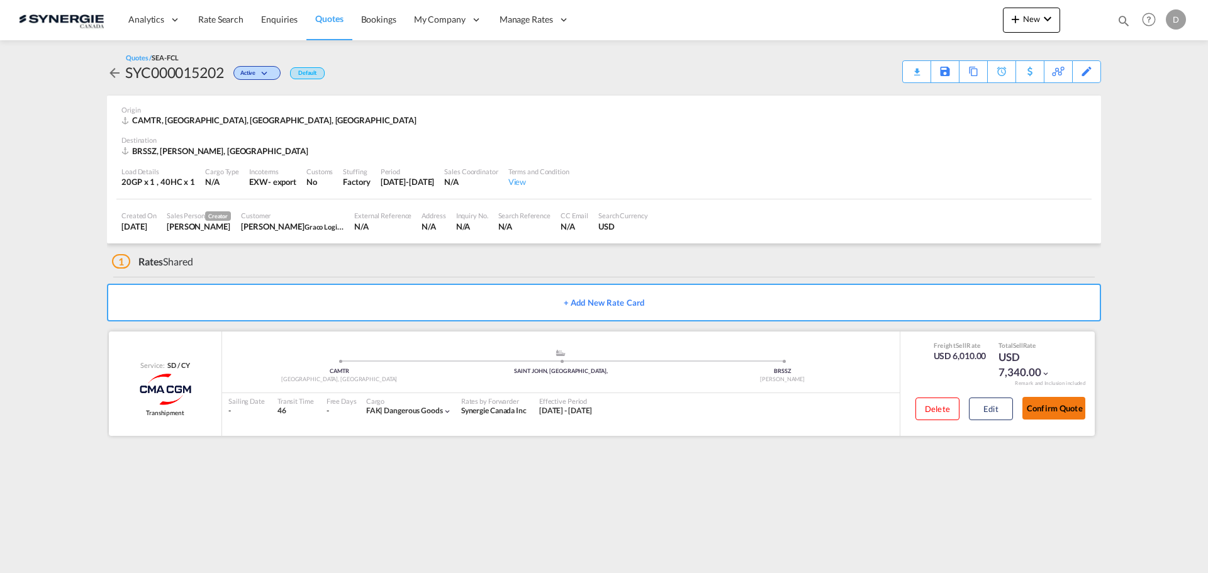
click at [1059, 409] on button "Confirm Quote" at bounding box center [1054, 408] width 63 height 23
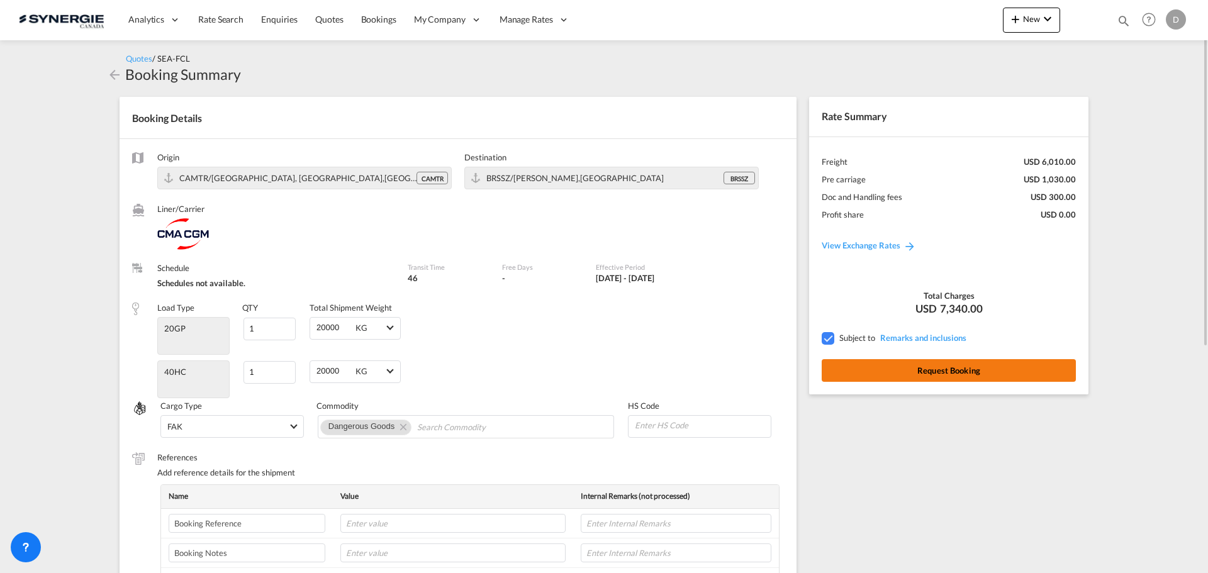
click at [959, 371] on button "Request Booking" at bounding box center [949, 370] width 254 height 23
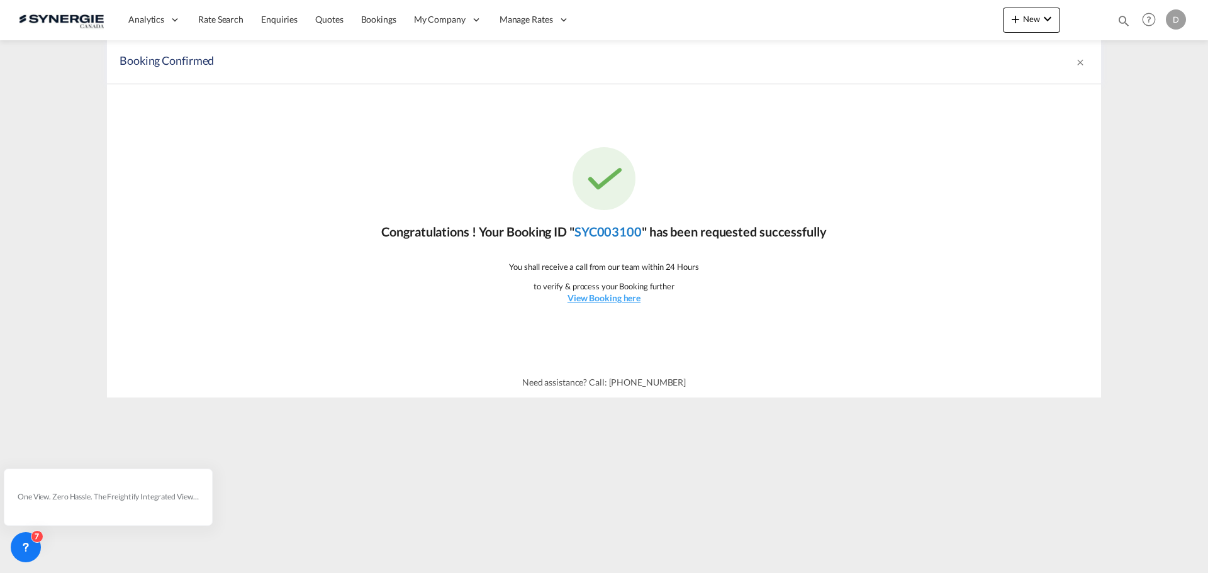
click at [637, 230] on link "SYC003100" at bounding box center [608, 231] width 67 height 15
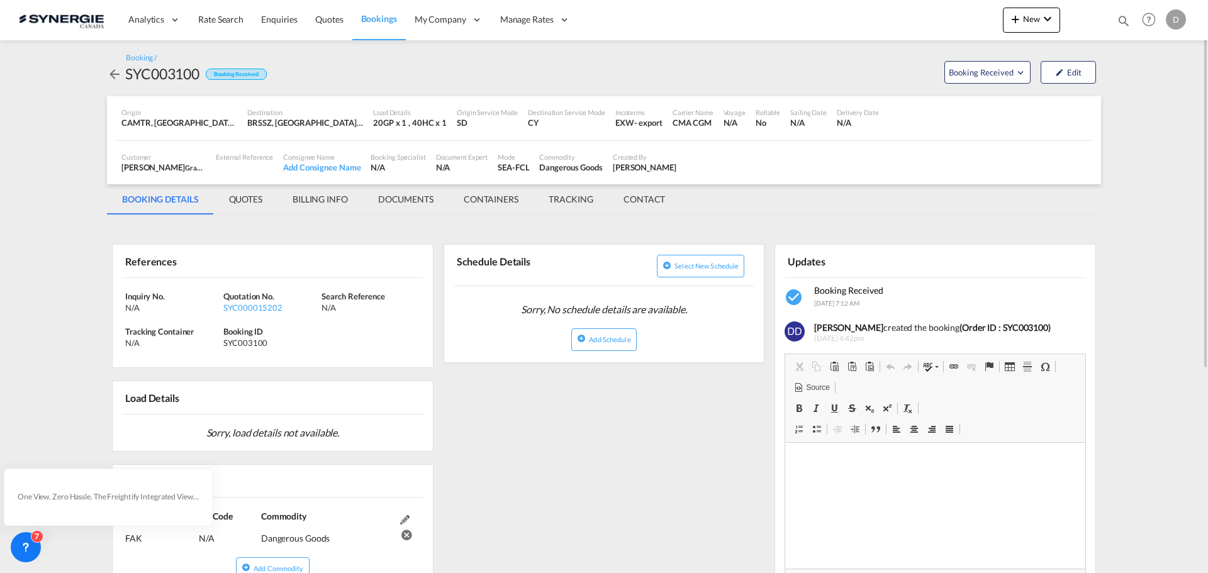
click at [151, 67] on div "SYC003100" at bounding box center [162, 74] width 74 height 20
click at [152, 66] on div "SYC003100" at bounding box center [162, 74] width 74 height 20
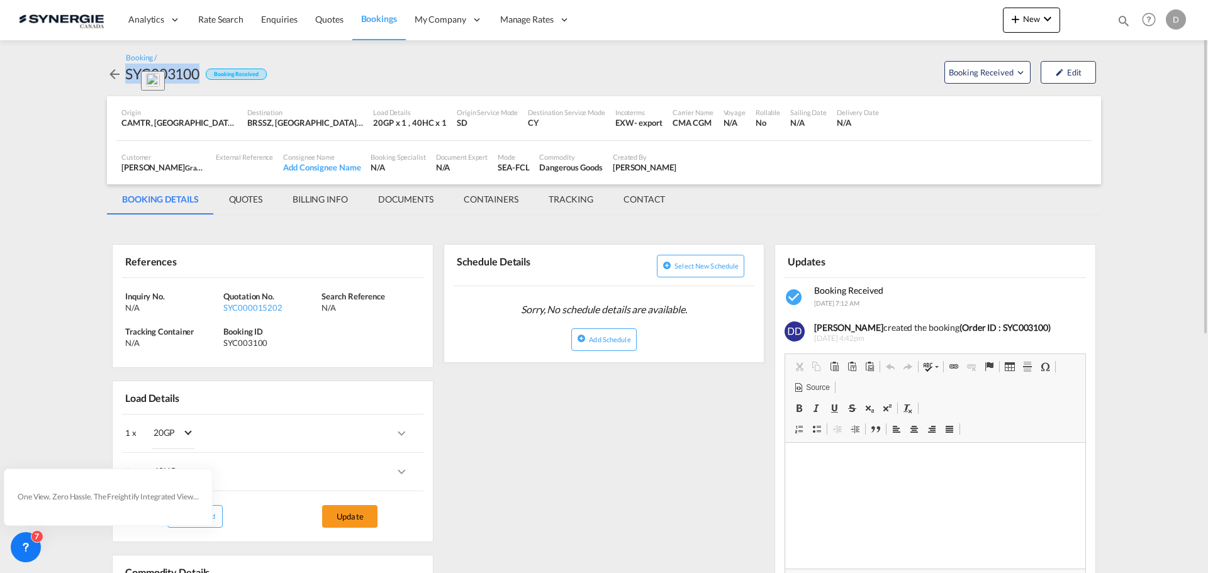
copy div "SYC003100"
